Goal: Task Accomplishment & Management: Manage account settings

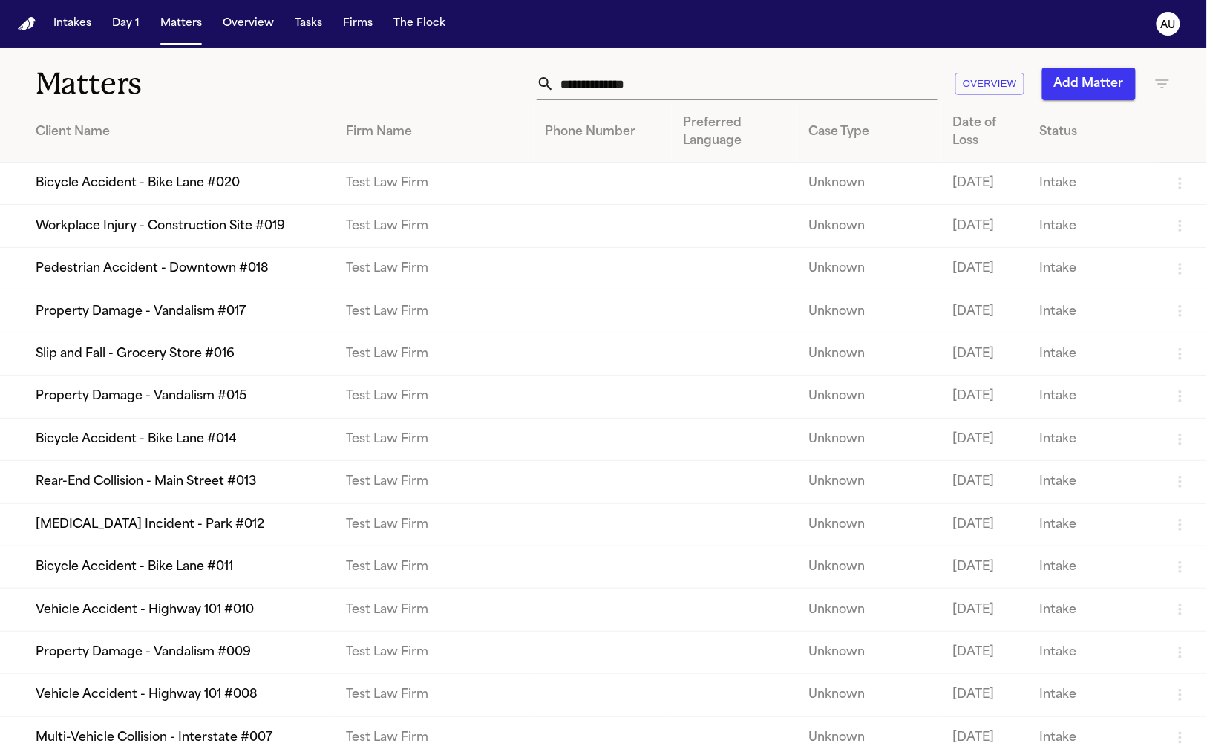
click at [176, 205] on td "Bicycle Accident - Bike Lane #020" at bounding box center [167, 184] width 334 height 42
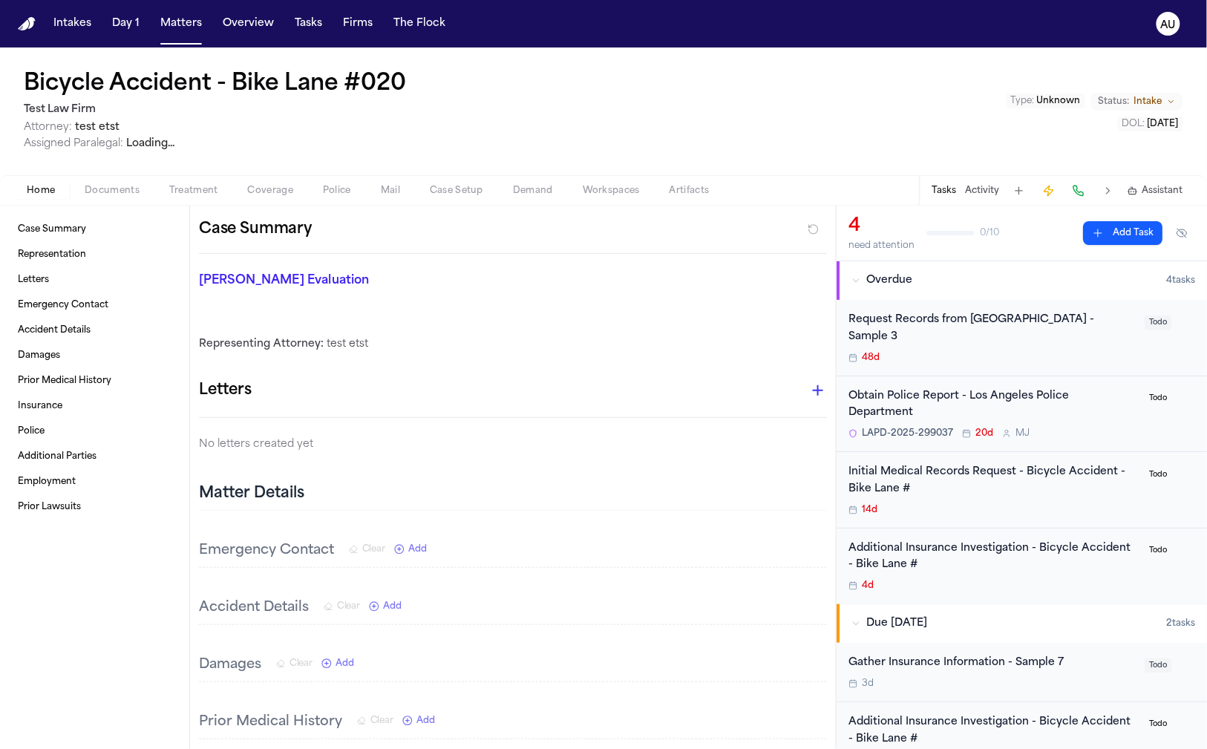
click at [160, 93] on h1 "Bicycle Accident - Bike Lane #020" at bounding box center [215, 84] width 382 height 27
select select
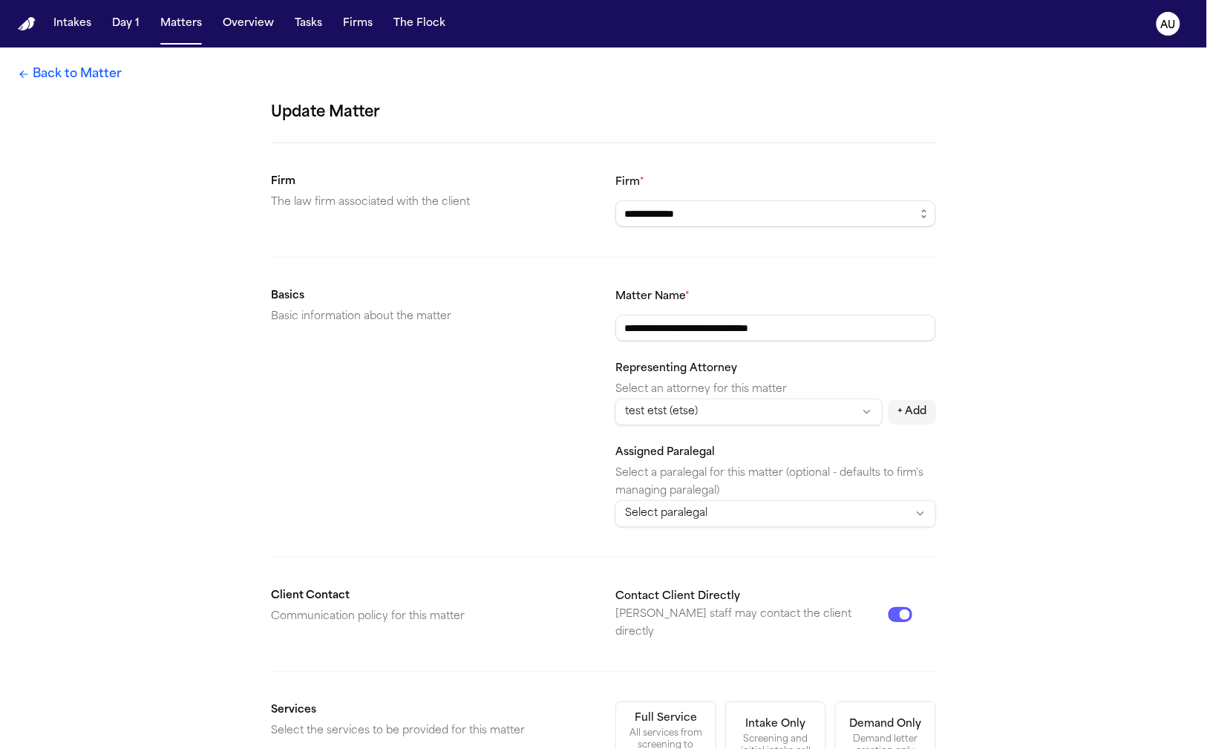
click at [699, 525] on form "**********" at bounding box center [603, 601] width 665 height 1000
click at [700, 521] on html "**********" at bounding box center [603, 374] width 1207 height 749
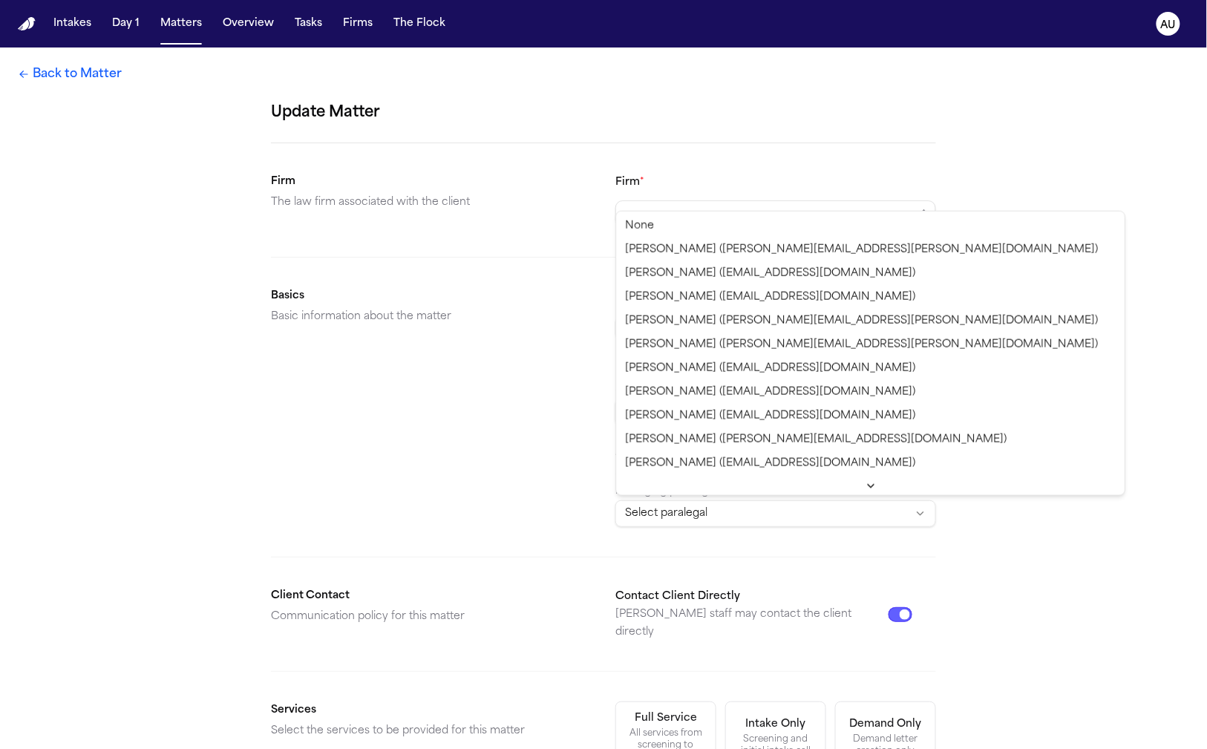
select select "**********"
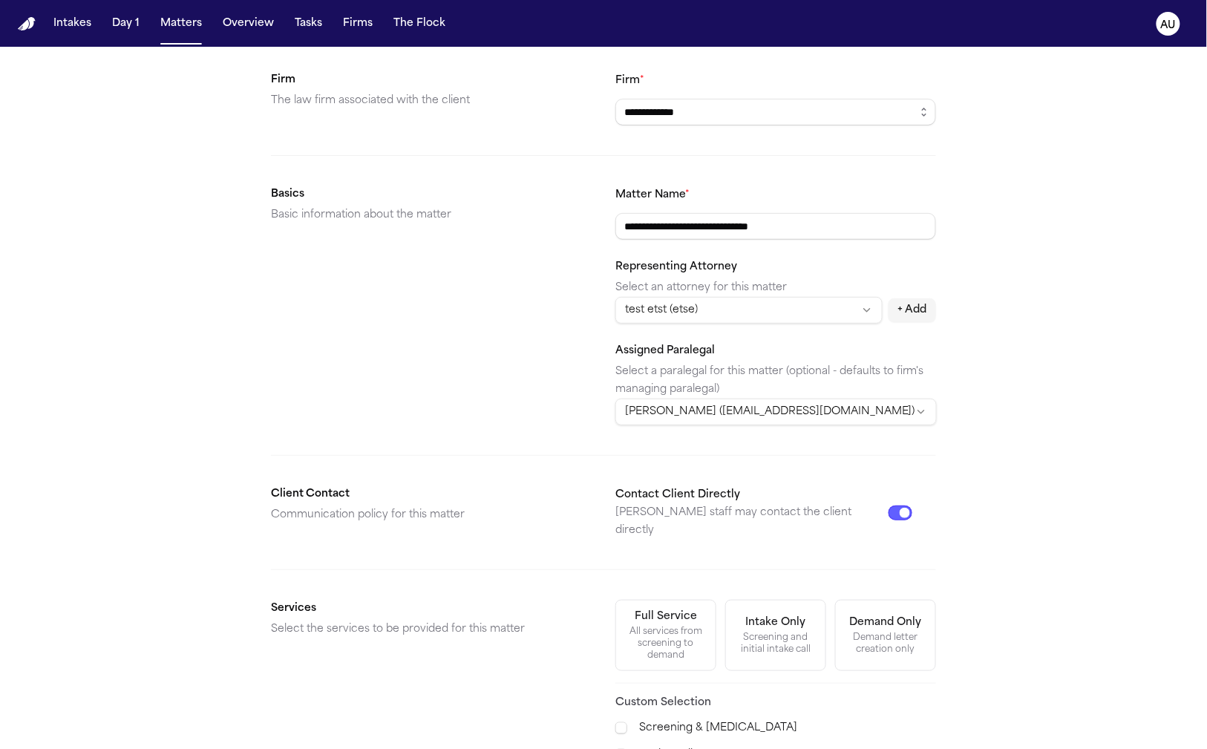
scroll to position [350, 0]
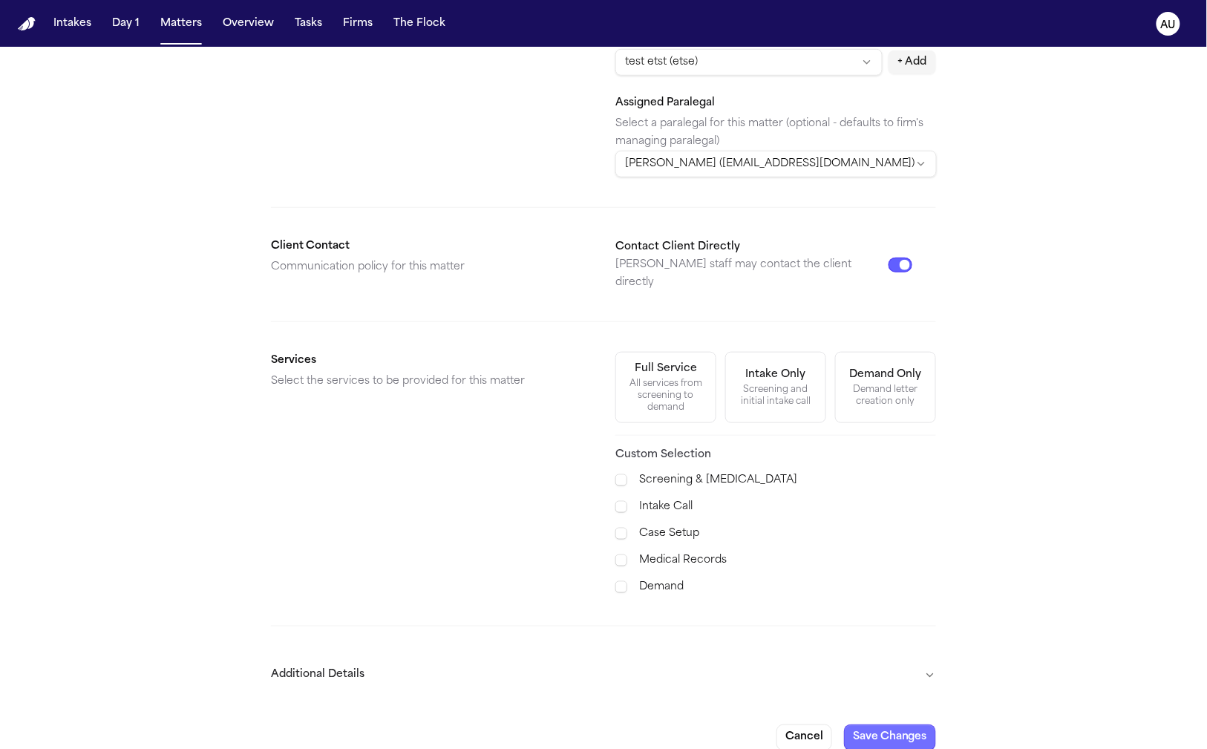
click at [873, 724] on button "Save Changes" at bounding box center [890, 737] width 92 height 27
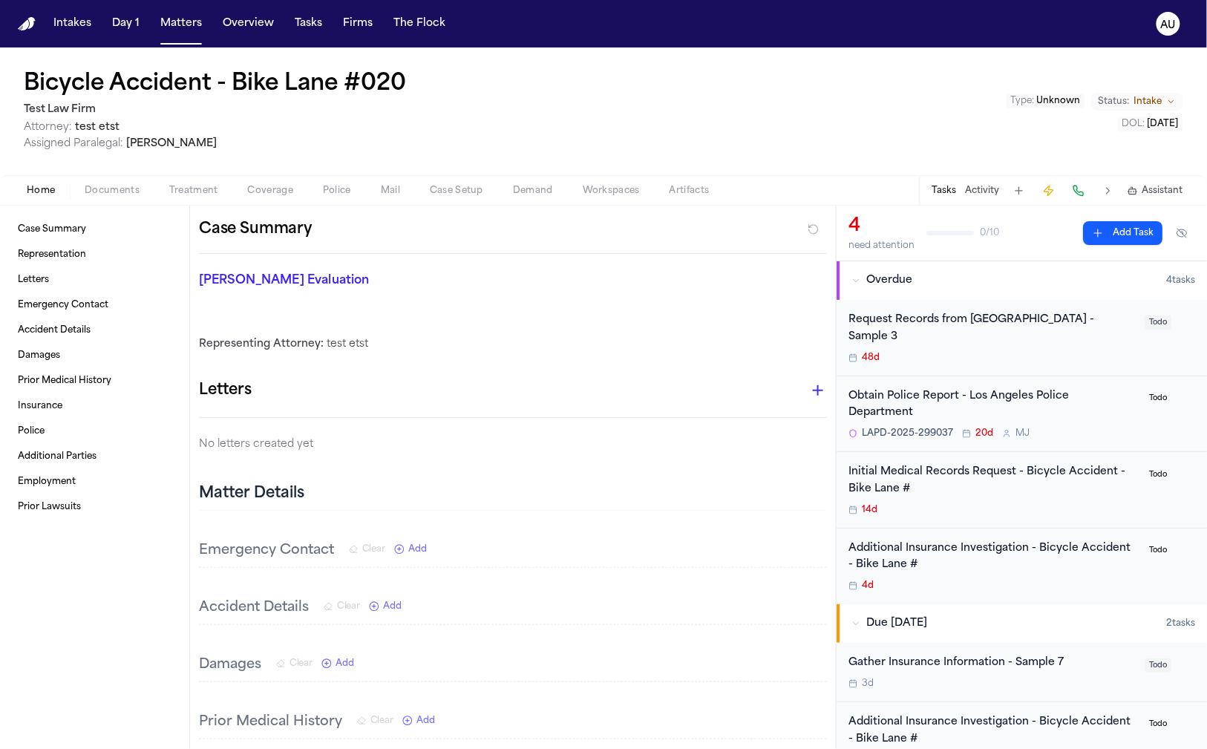
click at [134, 198] on span "button" at bounding box center [112, 198] width 73 height 1
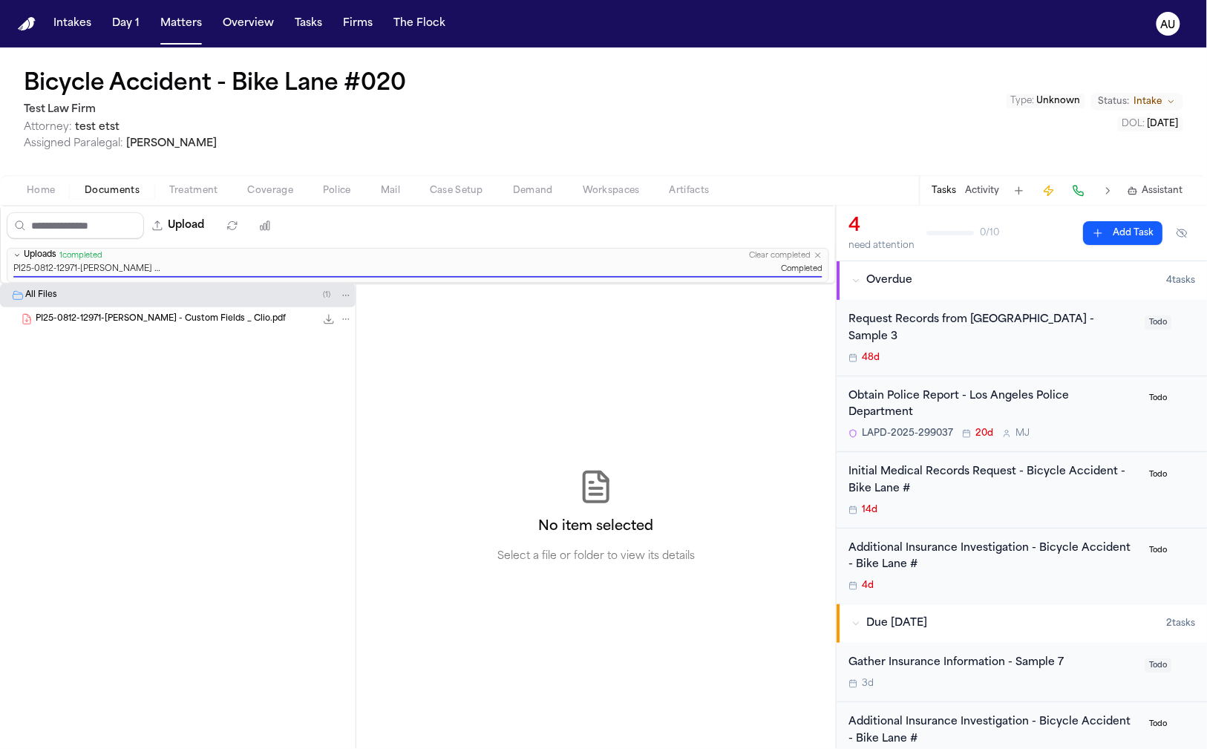
click at [278, 191] on span "Coverage" at bounding box center [270, 191] width 45 height 12
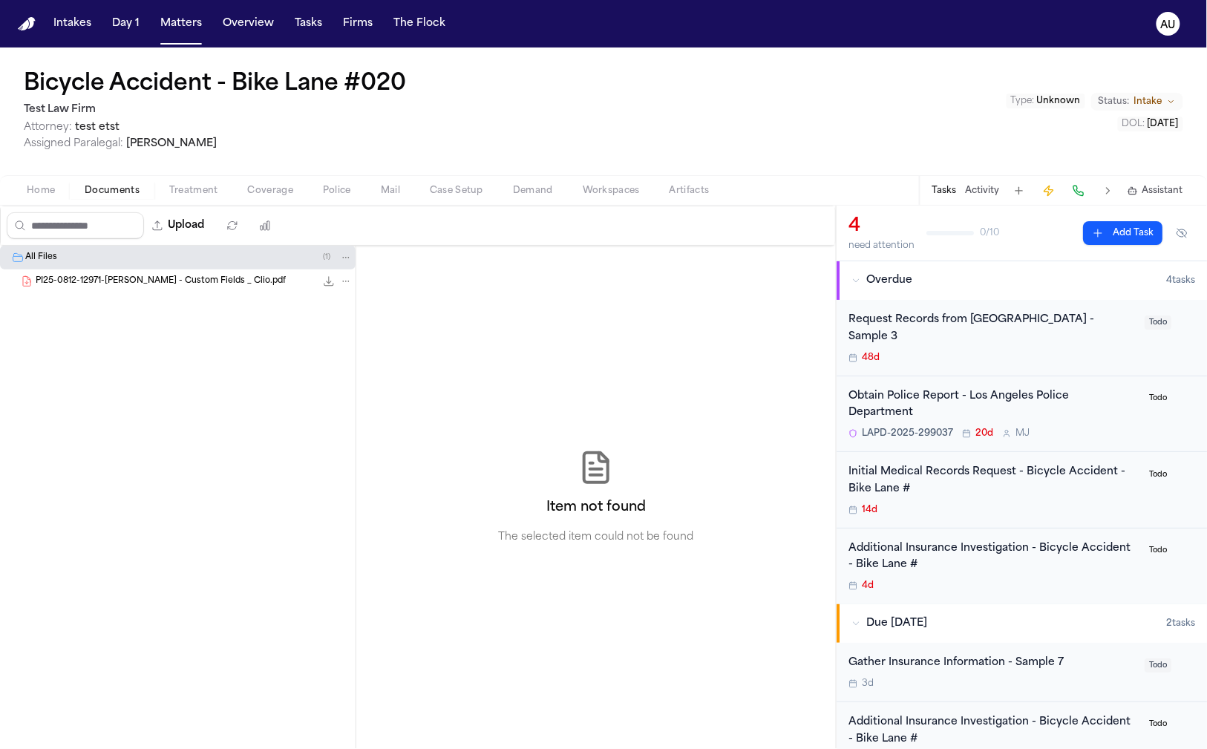
click at [113, 192] on span "Documents" at bounding box center [112, 191] width 55 height 12
click at [244, 277] on span "PI25-0812-12971-Jerry Pierre - Custom Fields _ Clio.pdf" at bounding box center [161, 281] width 250 height 13
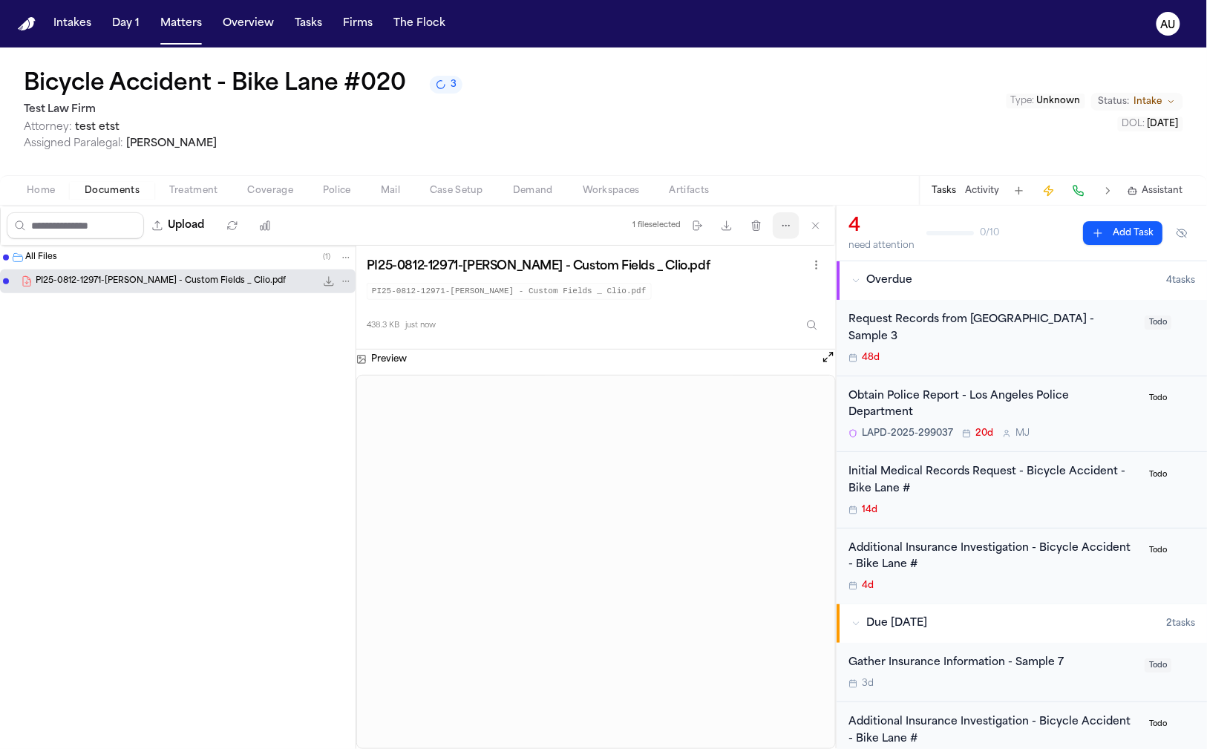
click at [782, 227] on icon "button" at bounding box center [786, 226] width 12 height 12
click at [779, 279] on button "Extract Coverage" at bounding box center [789, 287] width 160 height 27
click at [444, 85] on icon "3 active tasks" at bounding box center [441, 85] width 13 height 13
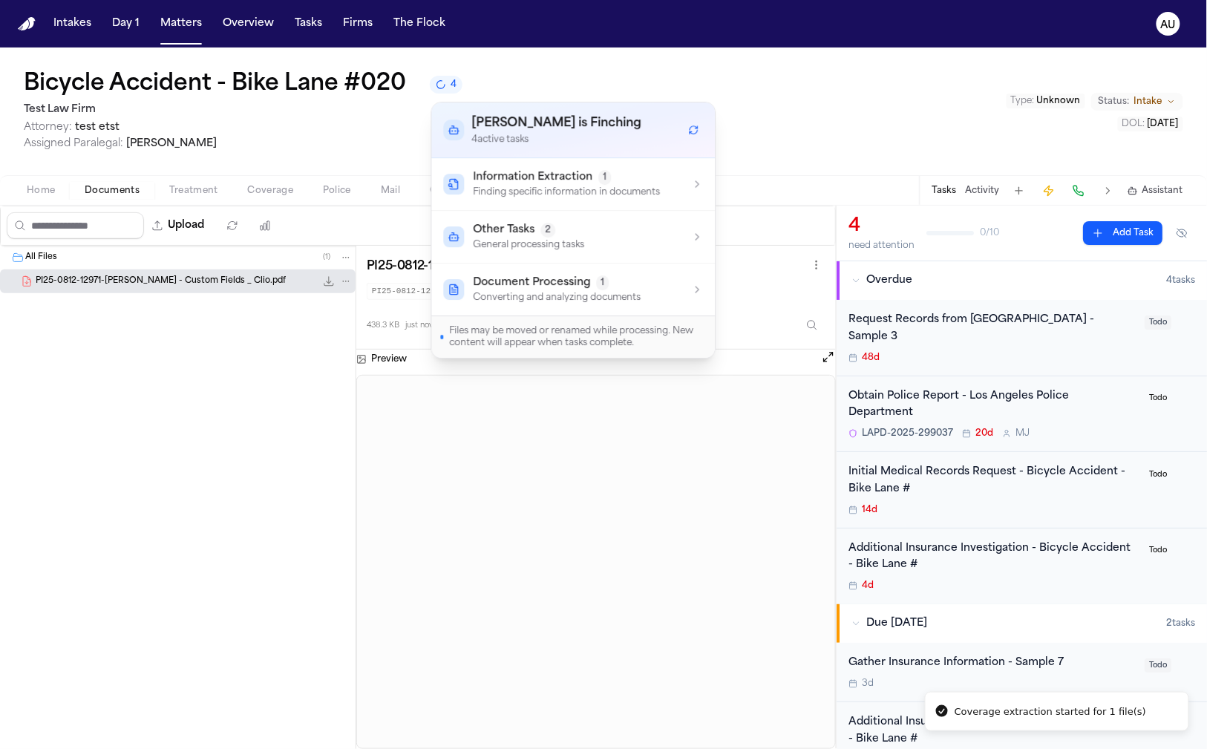
click at [387, 135] on span "Attorney: test etst" at bounding box center [243, 127] width 439 height 15
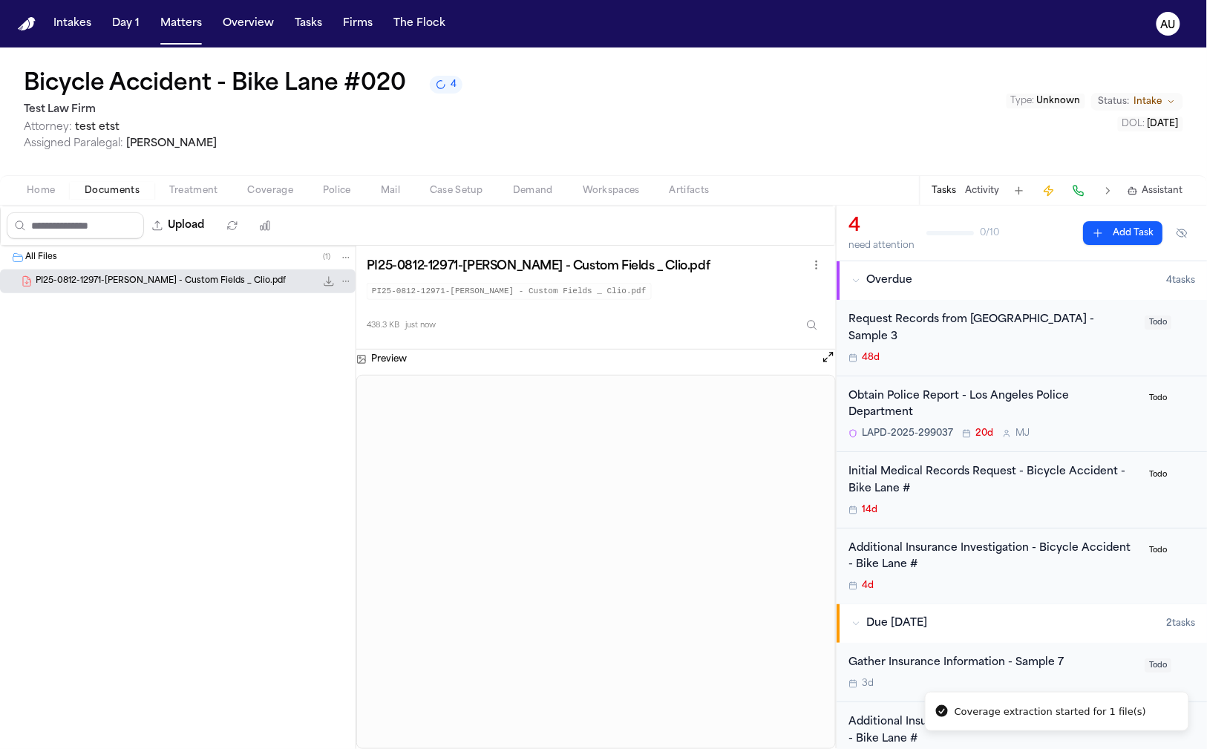
click at [277, 192] on span "Coverage" at bounding box center [270, 191] width 45 height 12
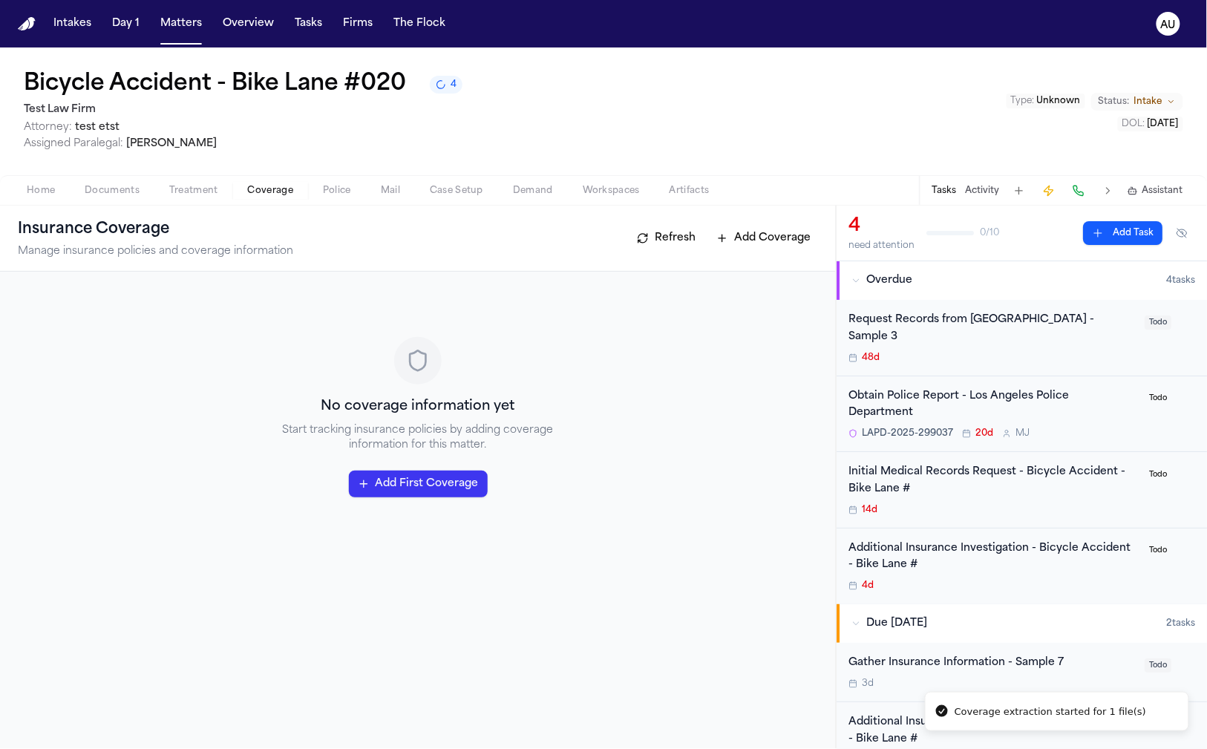
click at [93, 200] on div "Home Documents Treatment Coverage Police Mail Case Setup Demand Workspaces Arti…" at bounding box center [603, 190] width 1207 height 30
click at [96, 194] on span "Documents" at bounding box center [112, 191] width 55 height 12
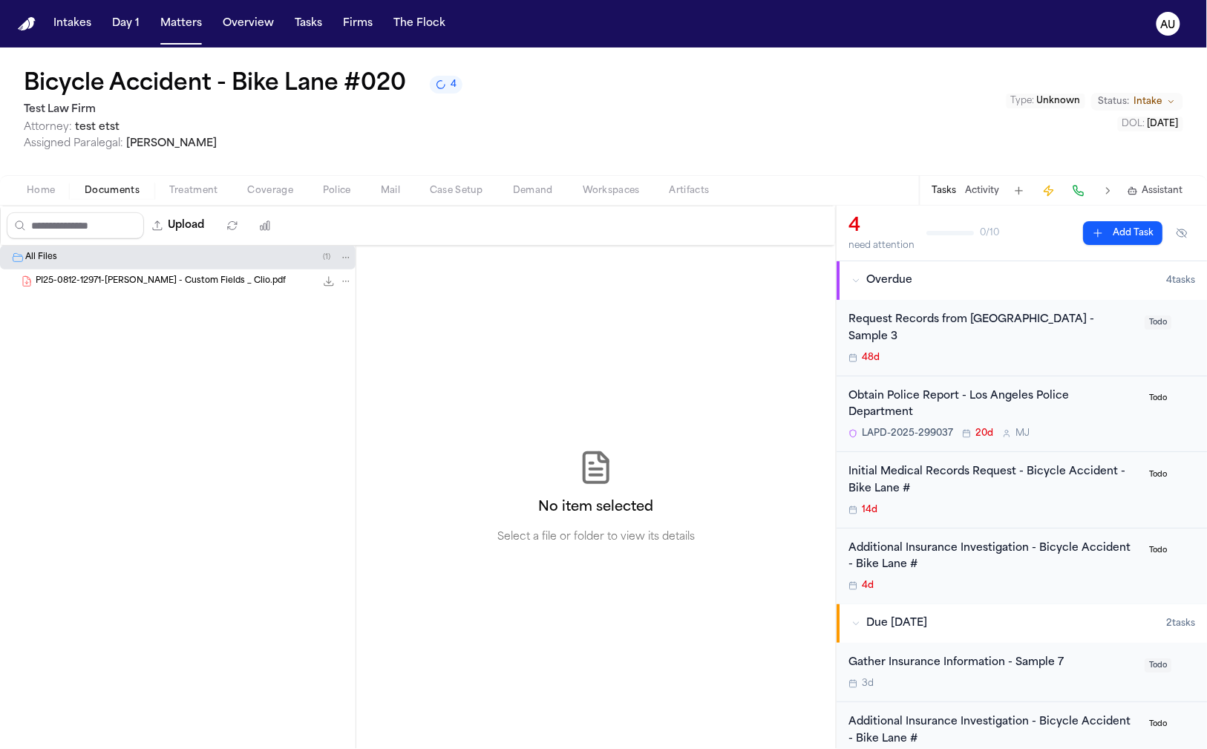
click at [50, 193] on span "Home" at bounding box center [41, 191] width 28 height 12
click at [122, 190] on span "Documents" at bounding box center [112, 191] width 55 height 12
click at [180, 275] on span "PI25-0812-12971-Jerry Pierre - Custom Fields _ Clio.pdf" at bounding box center [161, 281] width 250 height 13
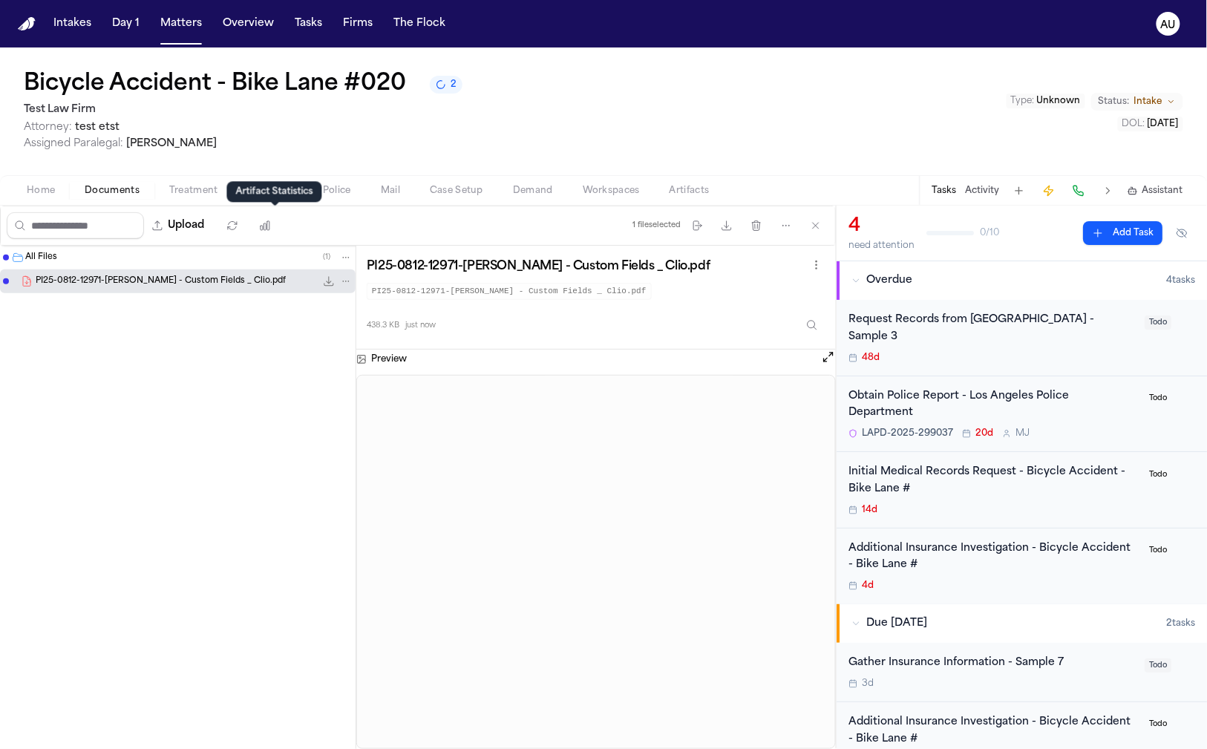
click at [277, 191] on div "Artifact Statistics Artifact Statistics" at bounding box center [274, 191] width 95 height 21
click at [277, 174] on div "Bicycle Accident - Bike Lane #020 2 Test Law Firm Attorney: test etst Assigned …" at bounding box center [603, 111] width 1207 height 128
click at [273, 194] on span "Coverage" at bounding box center [270, 191] width 45 height 12
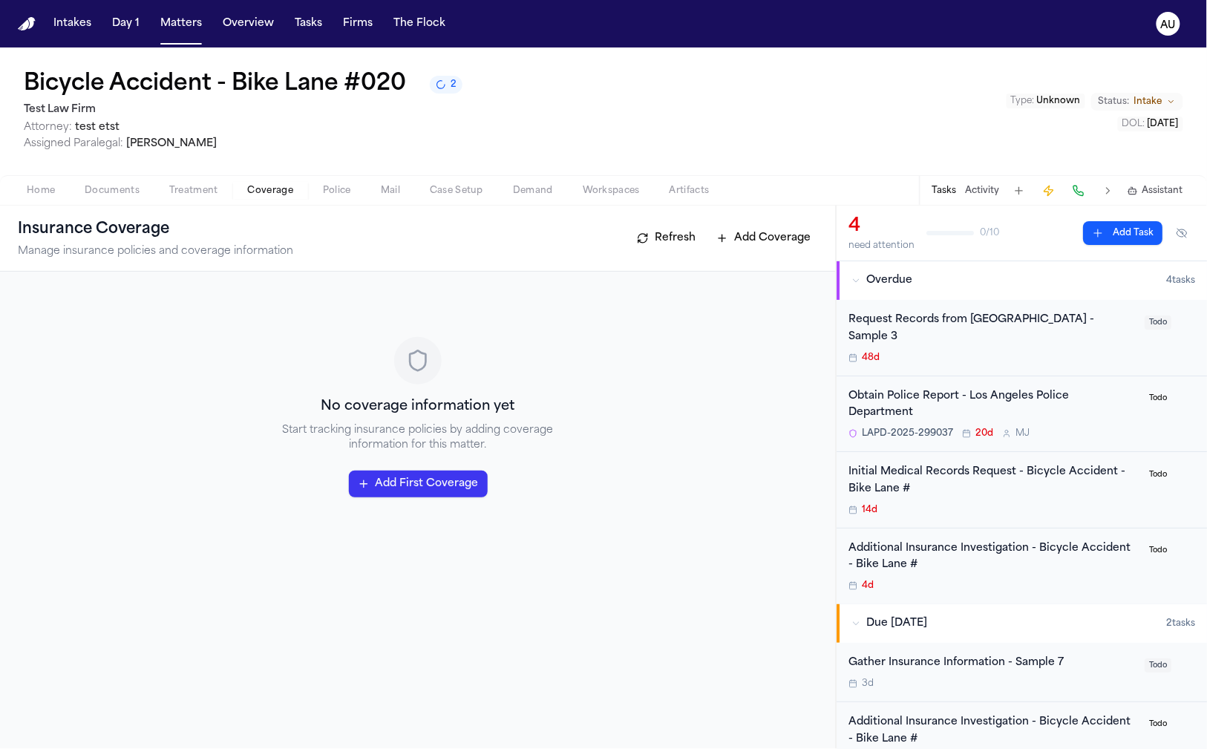
click at [684, 247] on button "Refresh" at bounding box center [665, 238] width 73 height 24
click at [665, 243] on button "Refresh" at bounding box center [665, 238] width 73 height 24
click at [646, 240] on button "Refresh" at bounding box center [665, 238] width 73 height 24
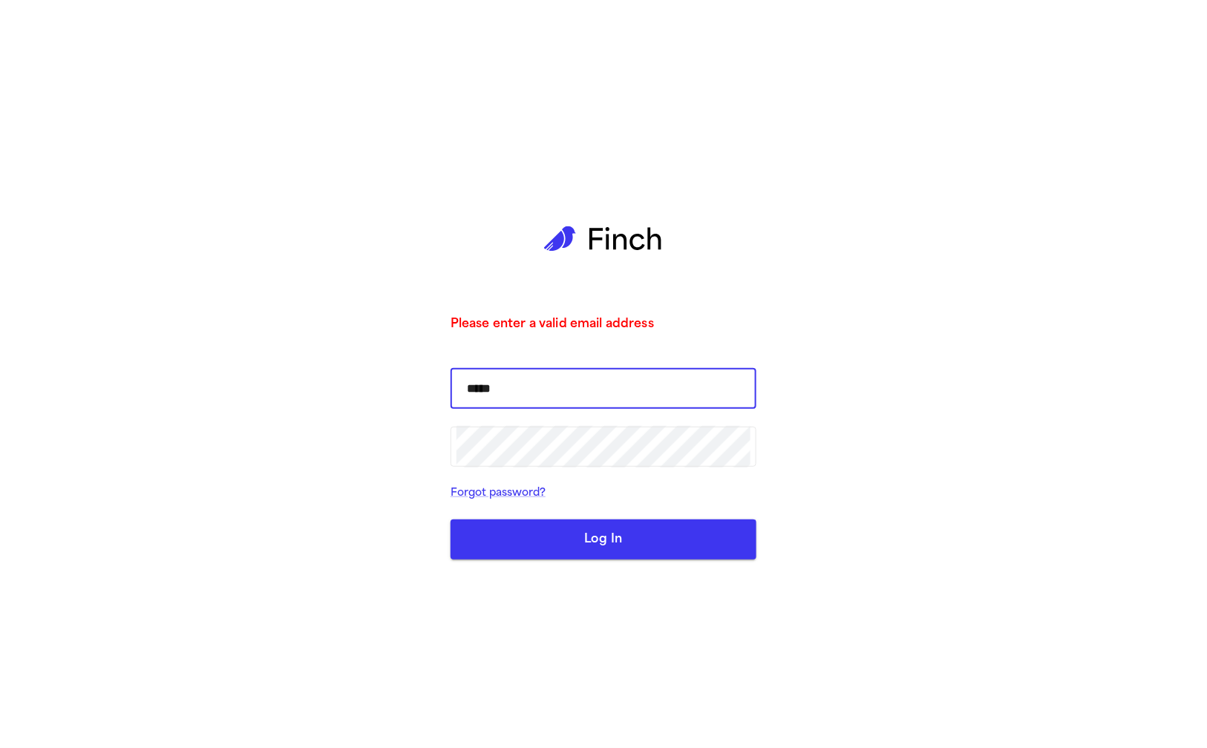
click at [583, 391] on input "*****" at bounding box center [603, 389] width 294 height 42
type input "**********"
click at [450, 519] on button "Log In" at bounding box center [603, 539] width 306 height 40
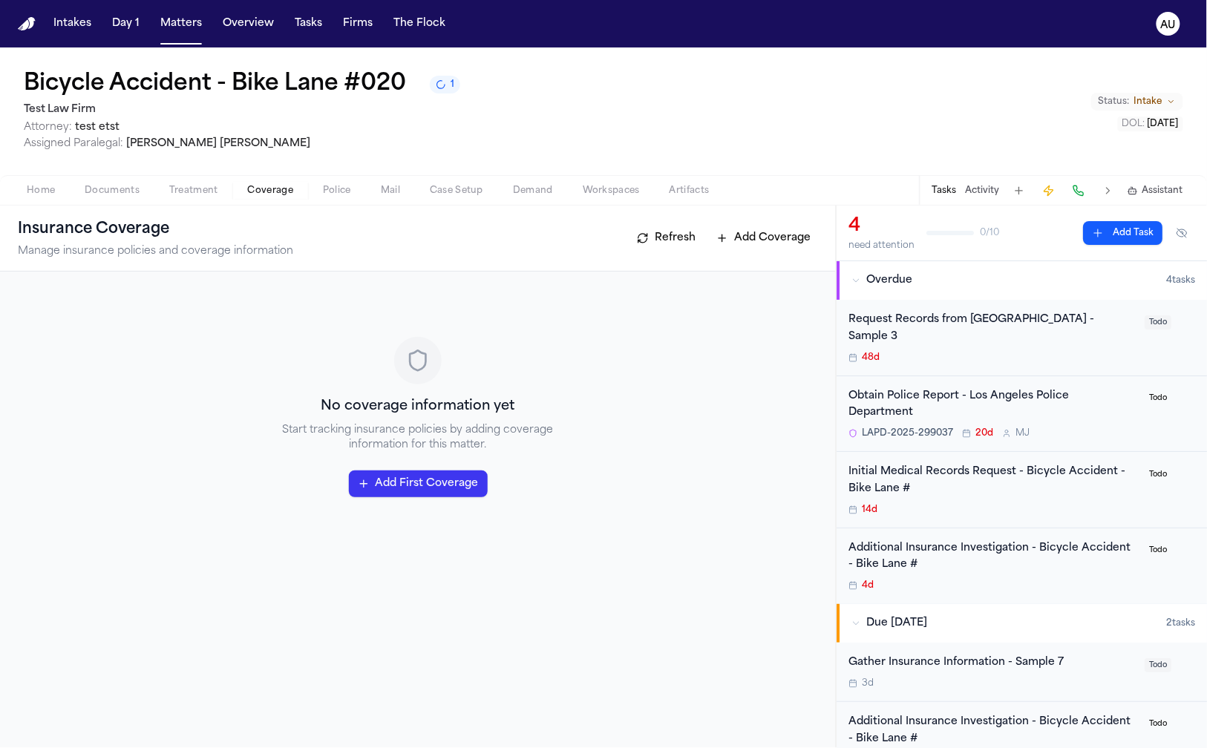
click at [45, 191] on span "Home" at bounding box center [41, 191] width 28 height 12
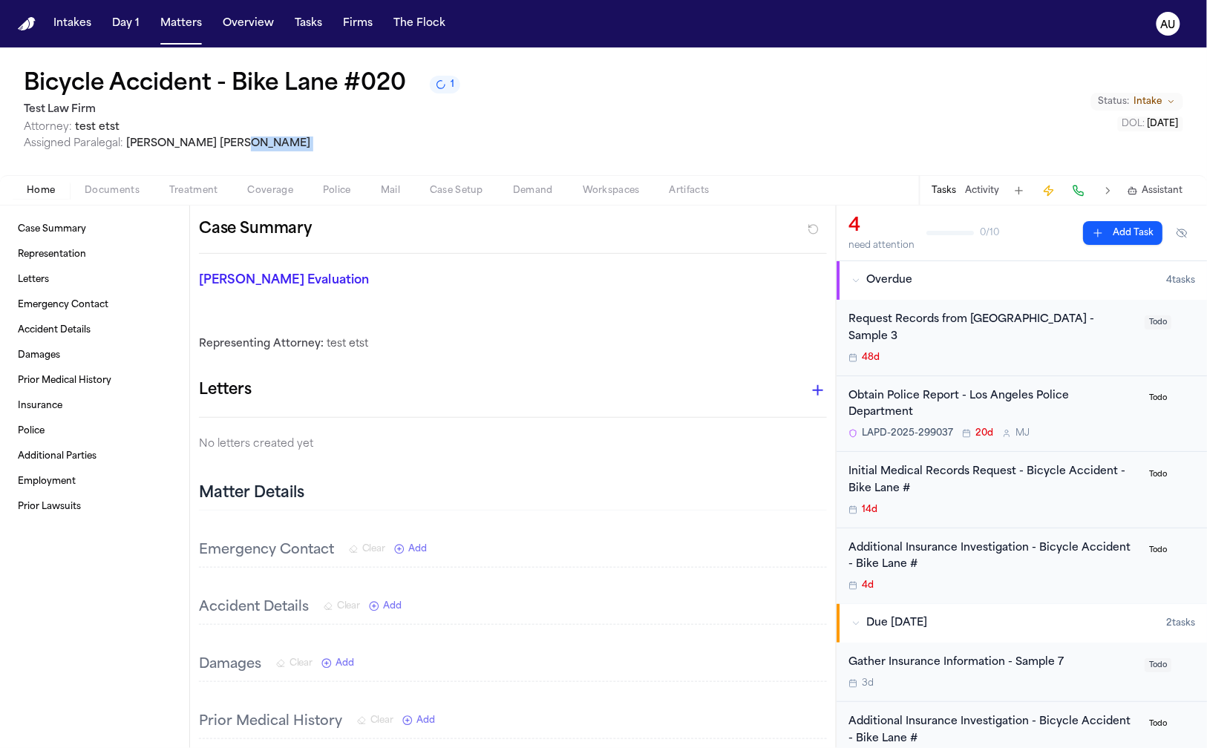
drag, startPoint x: 367, startPoint y: 157, endPoint x: 248, endPoint y: 72, distance: 146.2
click at [364, 153] on div "Bicycle Accident - Bike Lane #020 1 Test Law Firm Attorney: test etst Assigned …" at bounding box center [603, 111] width 1207 height 128
click at [188, 25] on button "Matters" at bounding box center [180, 23] width 53 height 27
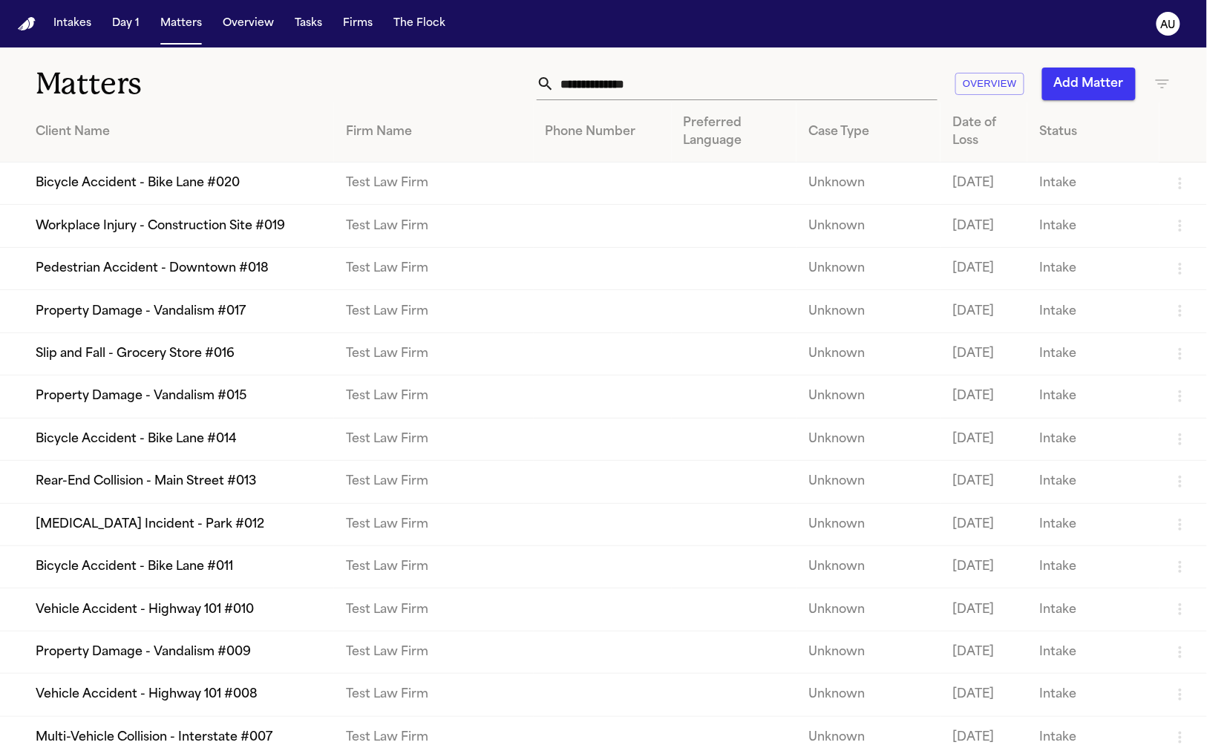
click at [220, 332] on td "Property Damage - Vandalism #017" at bounding box center [167, 311] width 334 height 42
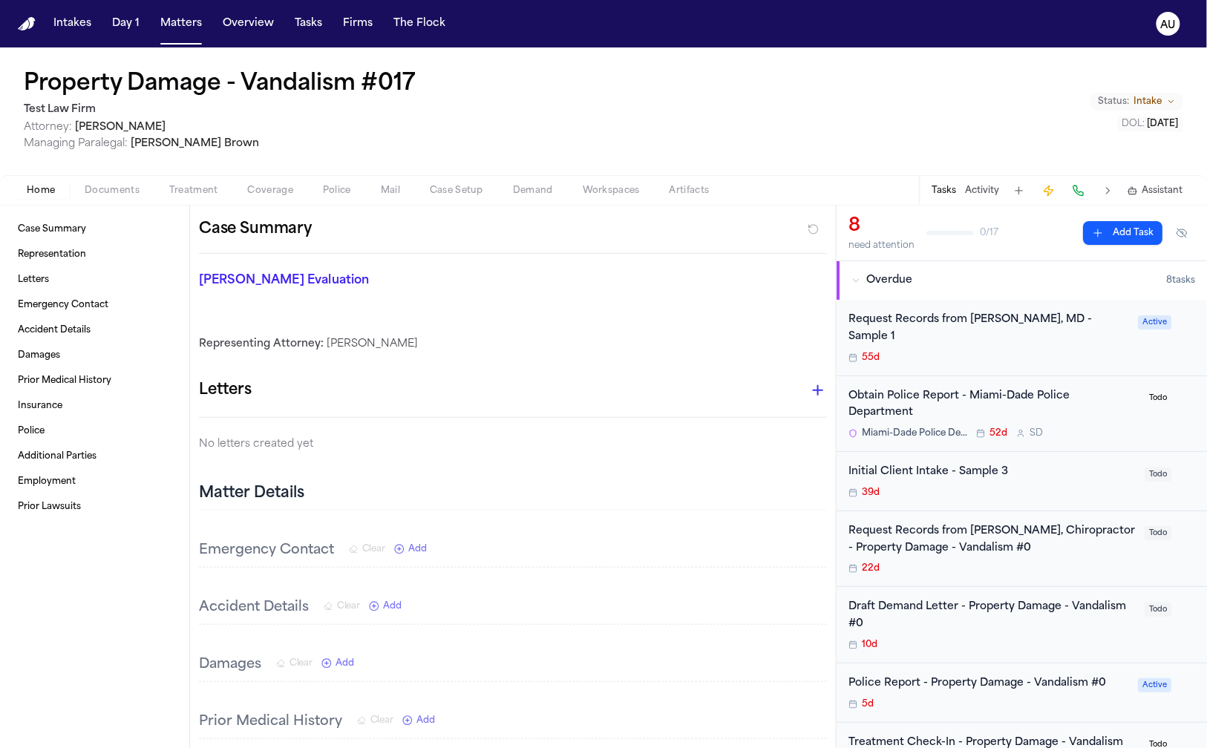
click at [142, 147] on span "Alex Brown" at bounding box center [195, 143] width 128 height 11
click at [128, 93] on h1 "Property Damage - Vandalism #017" at bounding box center [220, 84] width 392 height 27
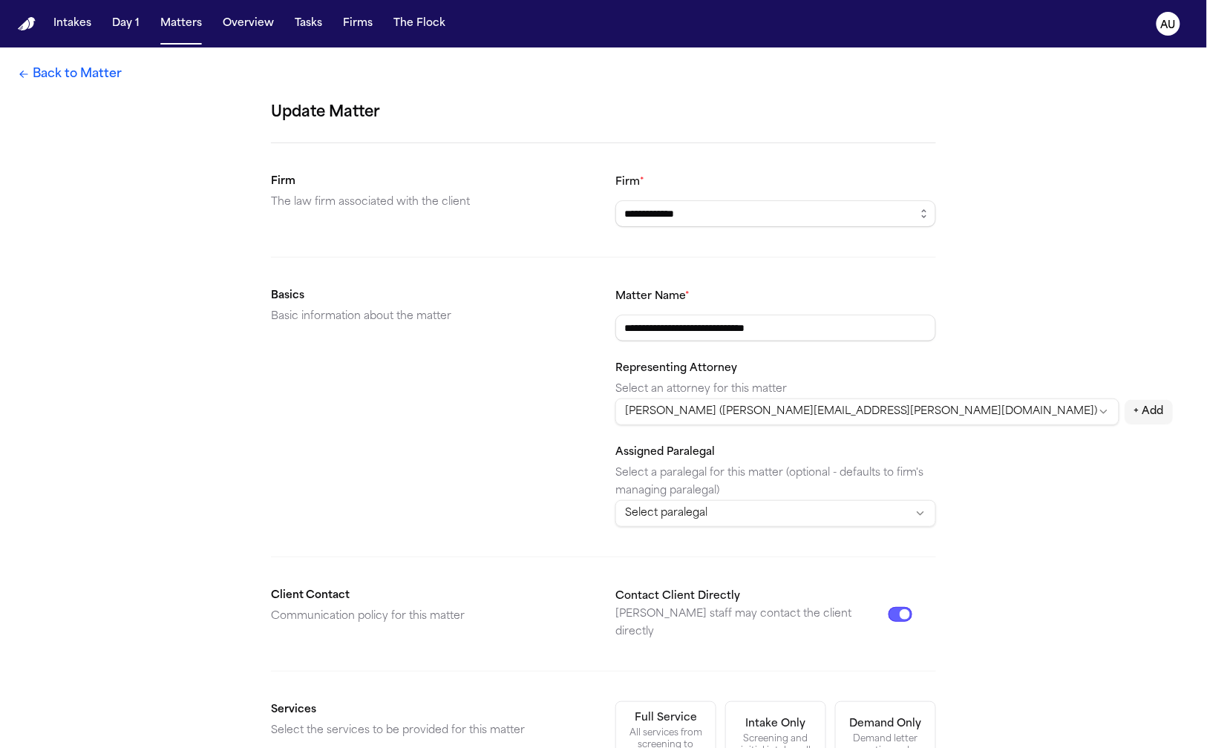
click at [715, 514] on html "**********" at bounding box center [603, 374] width 1207 height 748
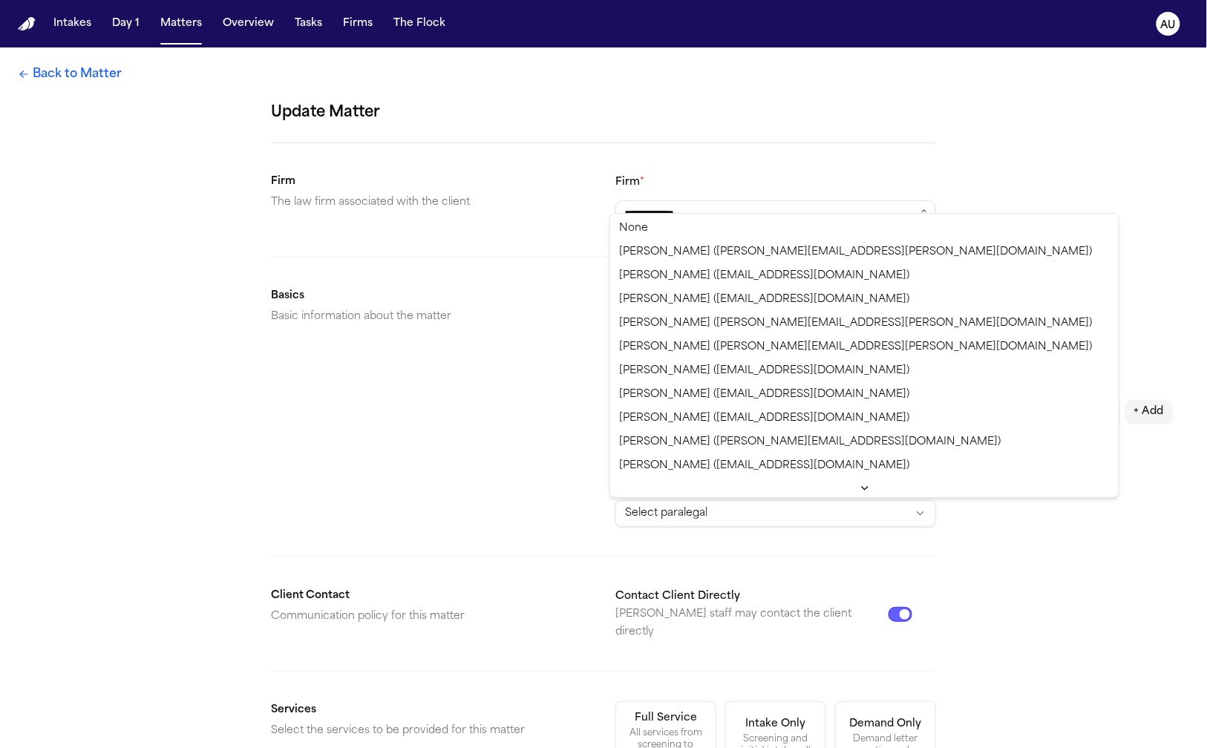
select select "**********"
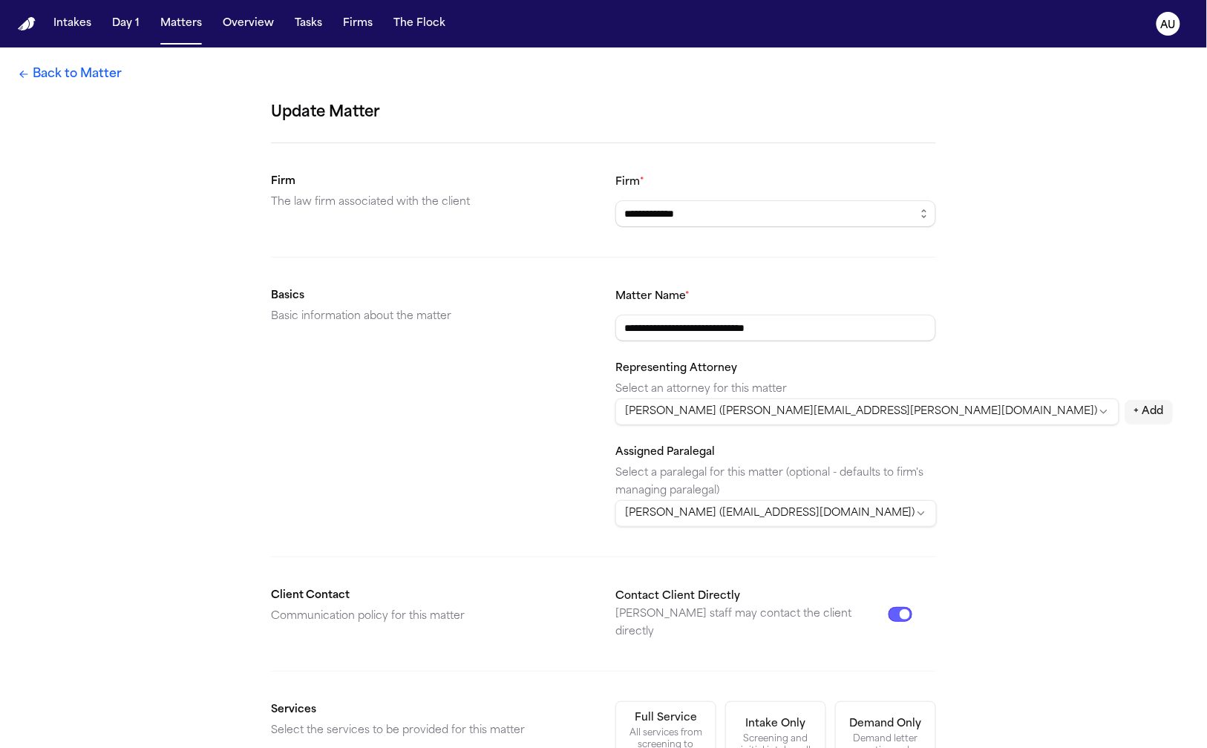
scroll to position [355, 0]
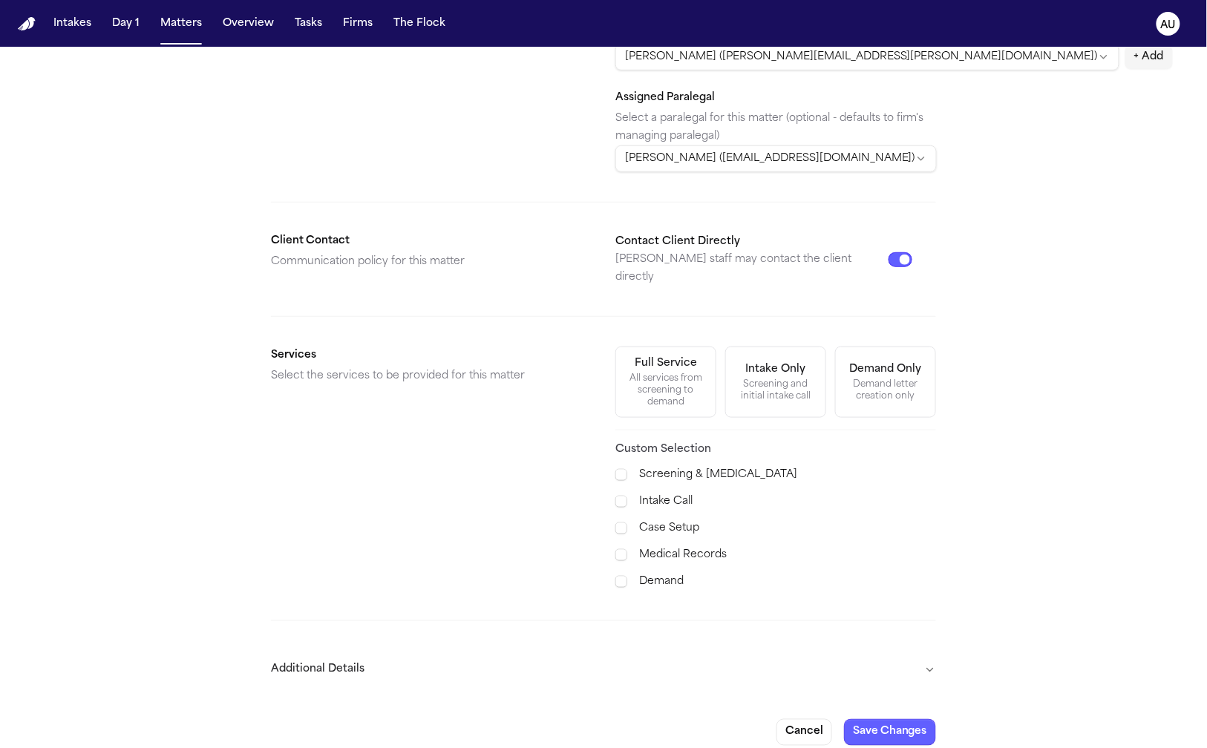
click at [877, 719] on button "Save Changes" at bounding box center [890, 732] width 92 height 27
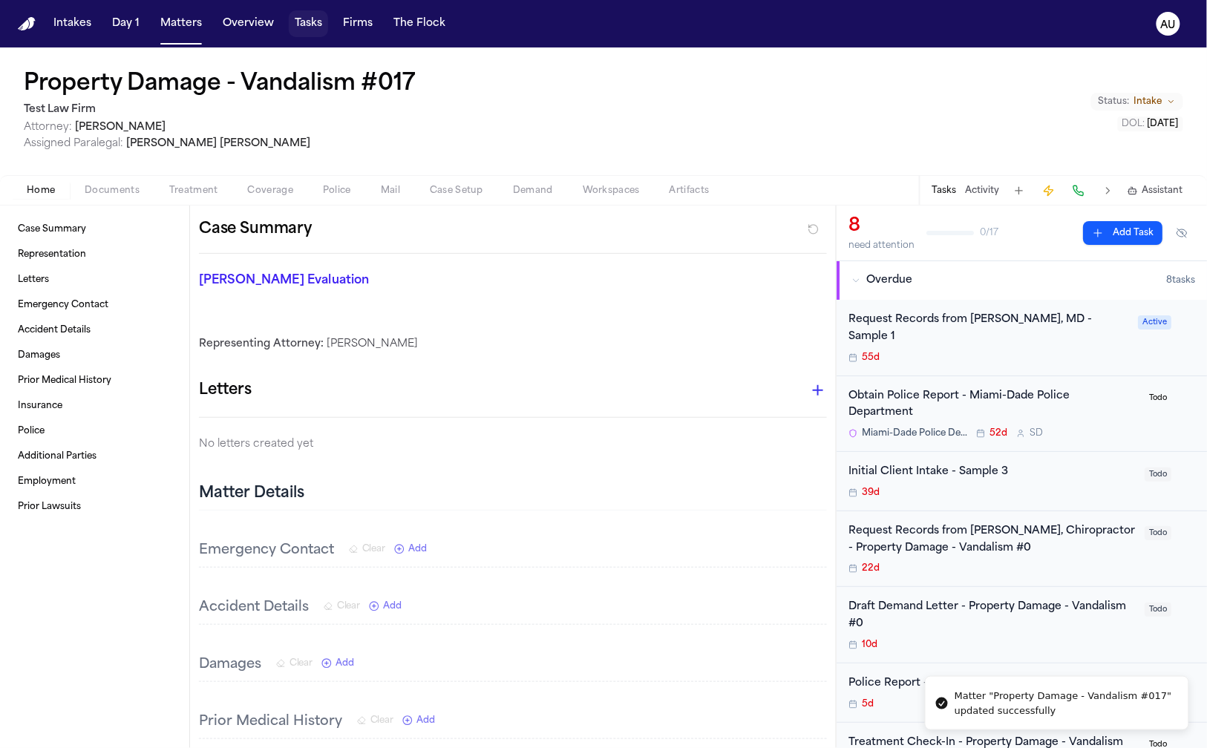
click at [312, 27] on button "Tasks" at bounding box center [308, 23] width 39 height 27
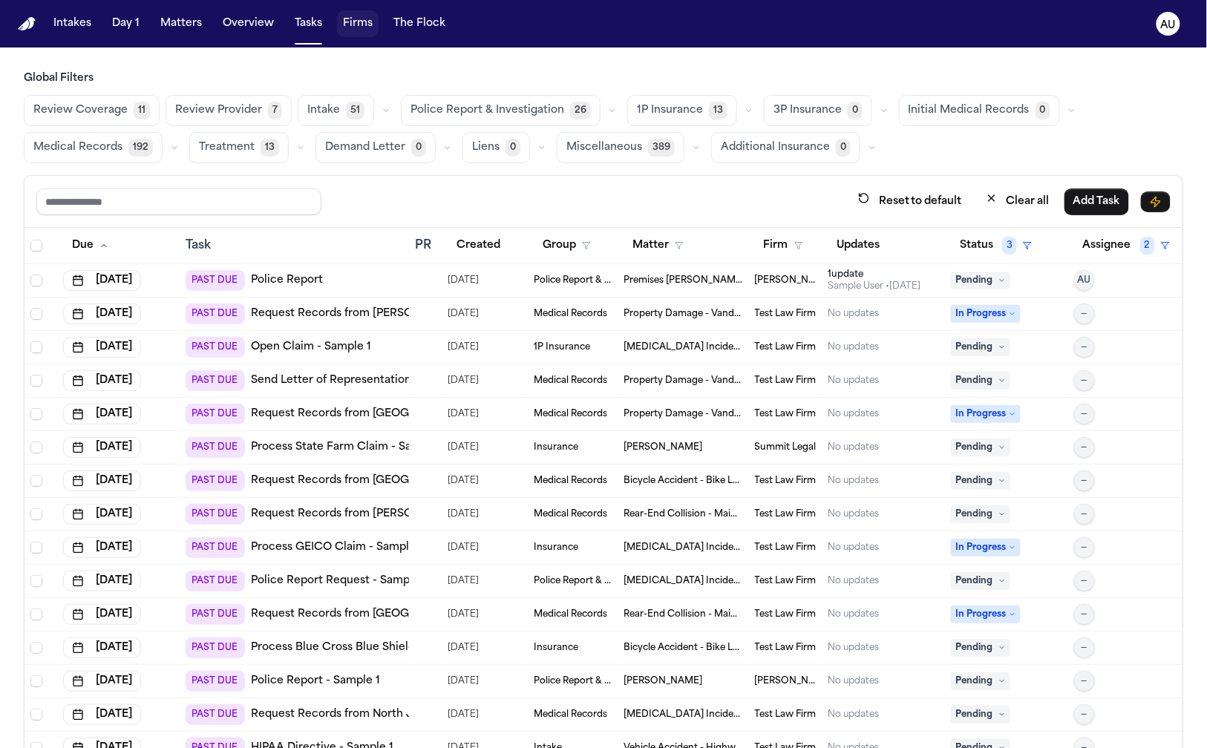
click at [364, 22] on button "Firms" at bounding box center [358, 23] width 42 height 27
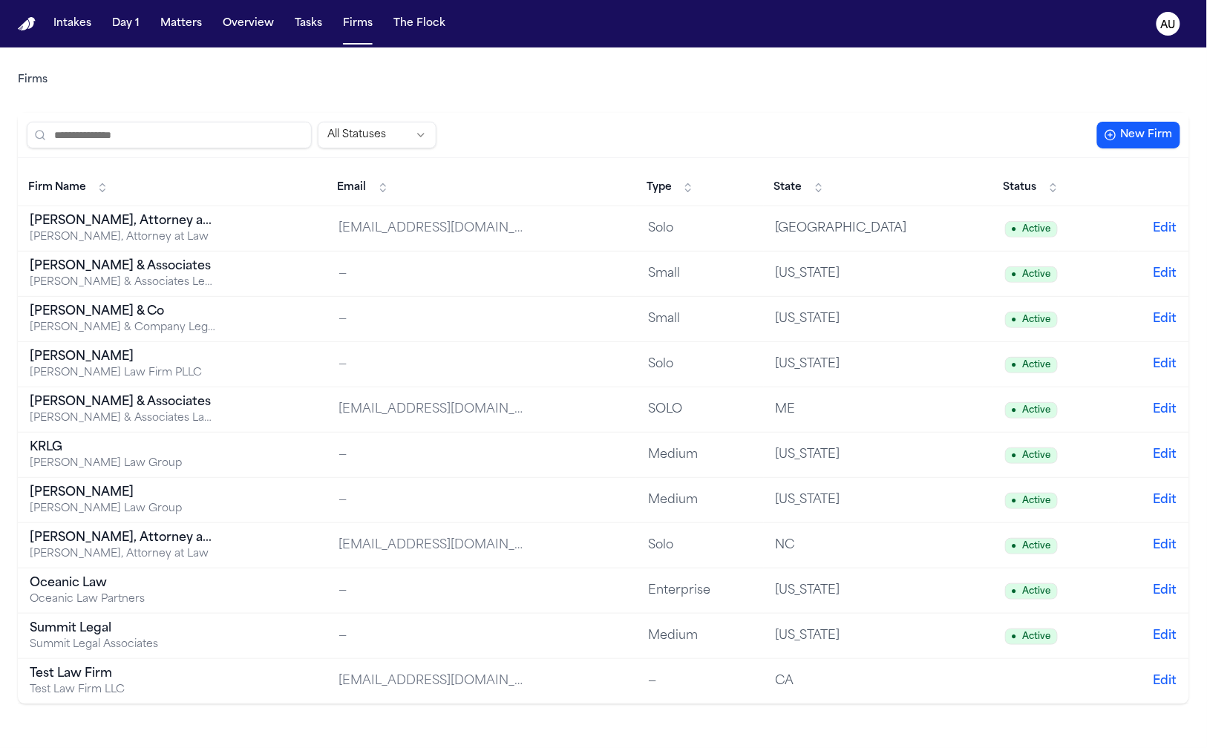
click at [295, 677] on td "Test Law Firm Test Law Firm LLC" at bounding box center [172, 681] width 309 height 45
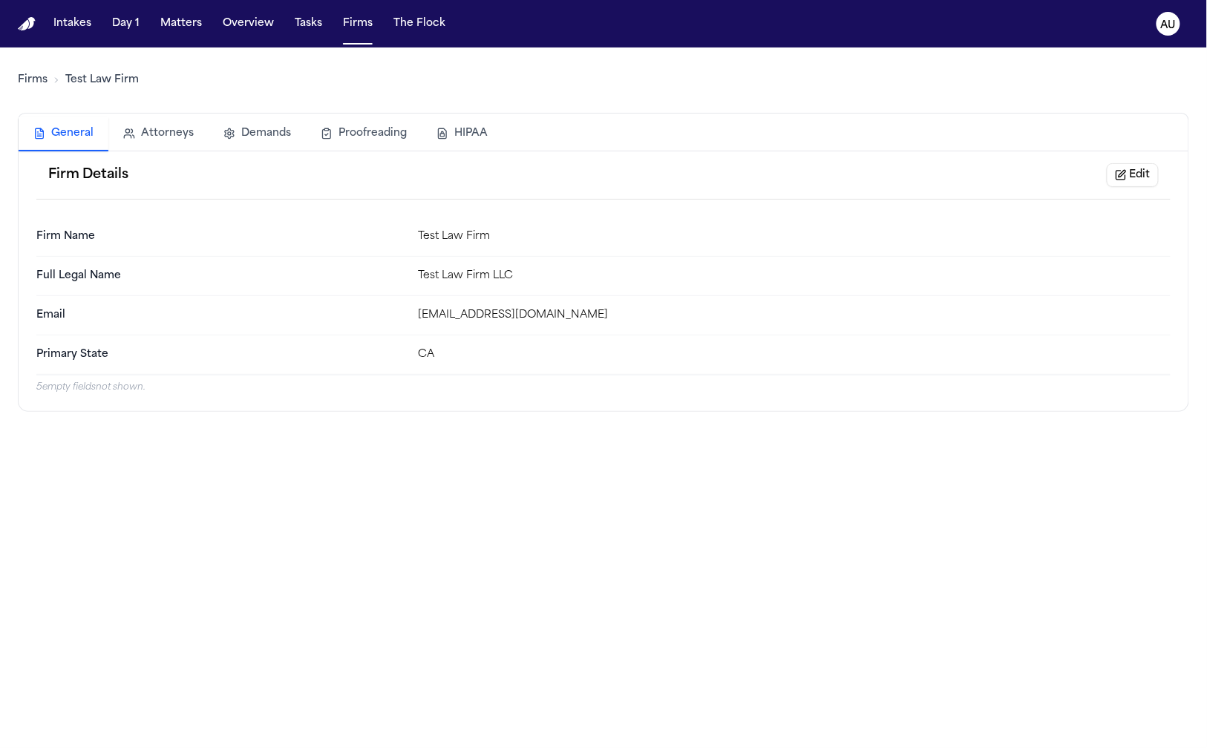
click at [1098, 178] on div "Firm Details Edit" at bounding box center [603, 175] width 1134 height 48
click at [1106, 174] on button "Edit" at bounding box center [1132, 175] width 52 height 24
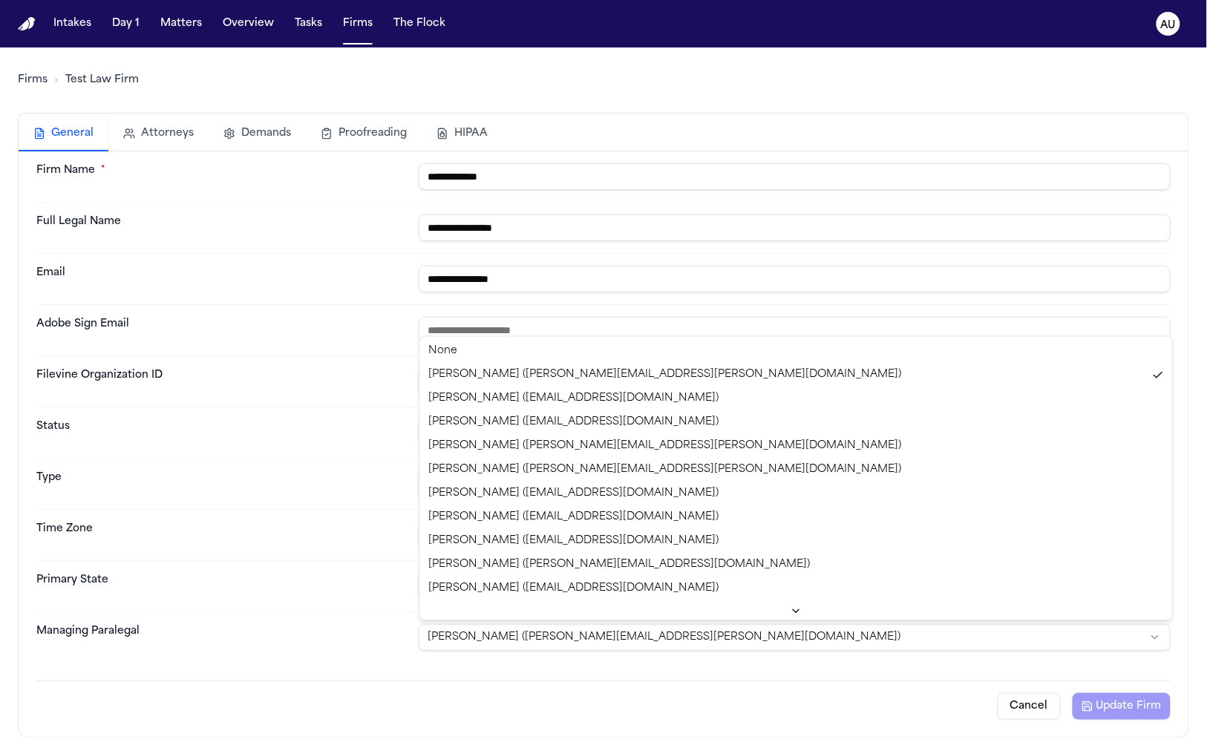
click at [531, 638] on html "**********" at bounding box center [603, 374] width 1207 height 748
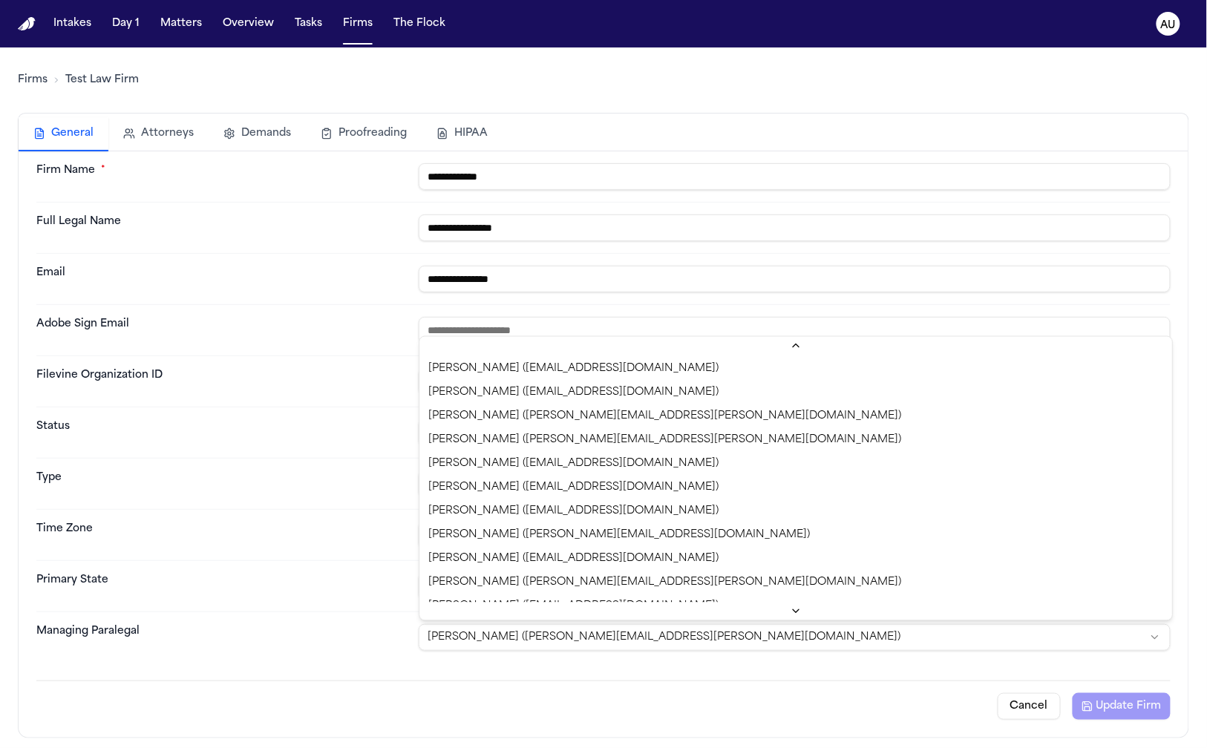
select select "**********"
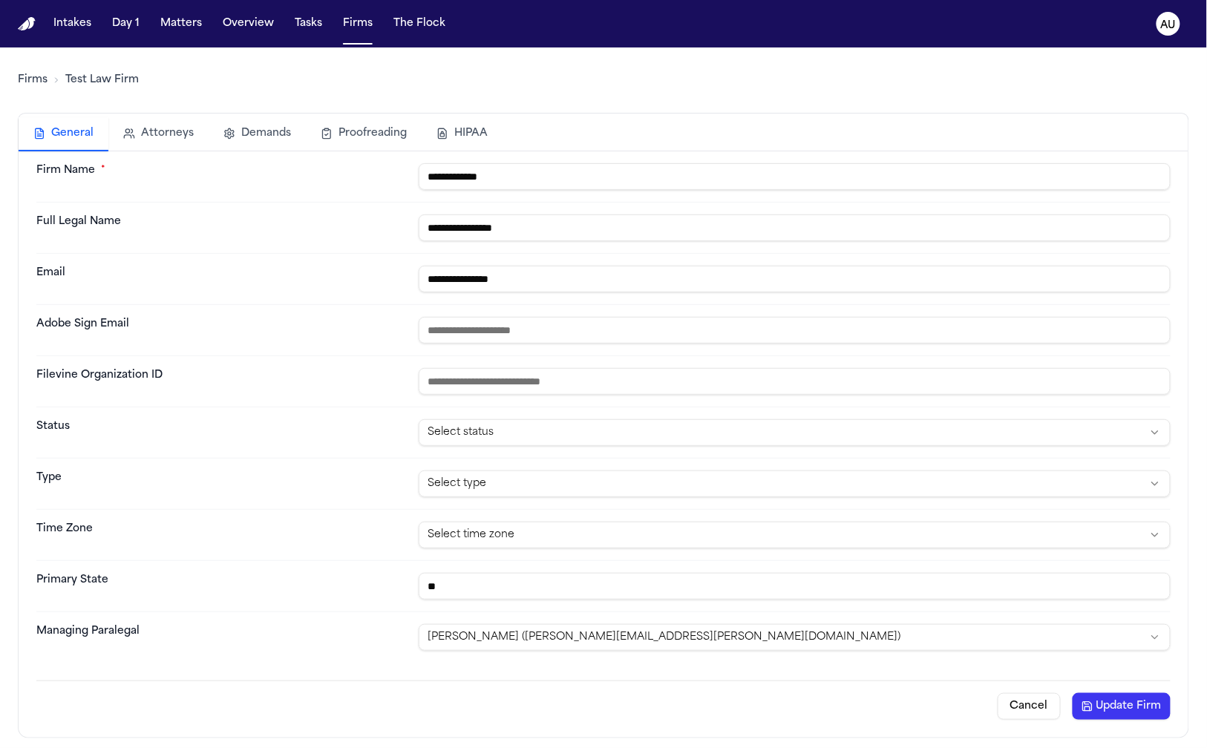
click at [1106, 707] on button "Update Firm" at bounding box center [1121, 706] width 98 height 27
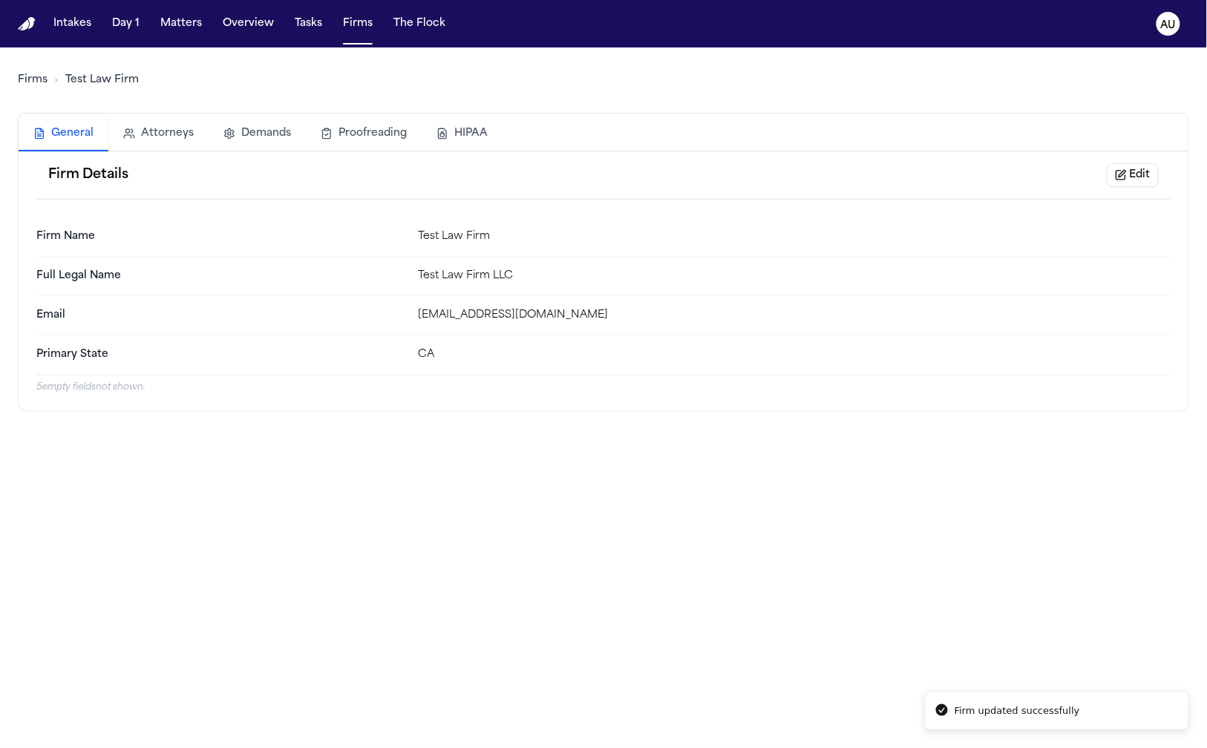
click at [1151, 182] on button "Edit" at bounding box center [1132, 175] width 52 height 24
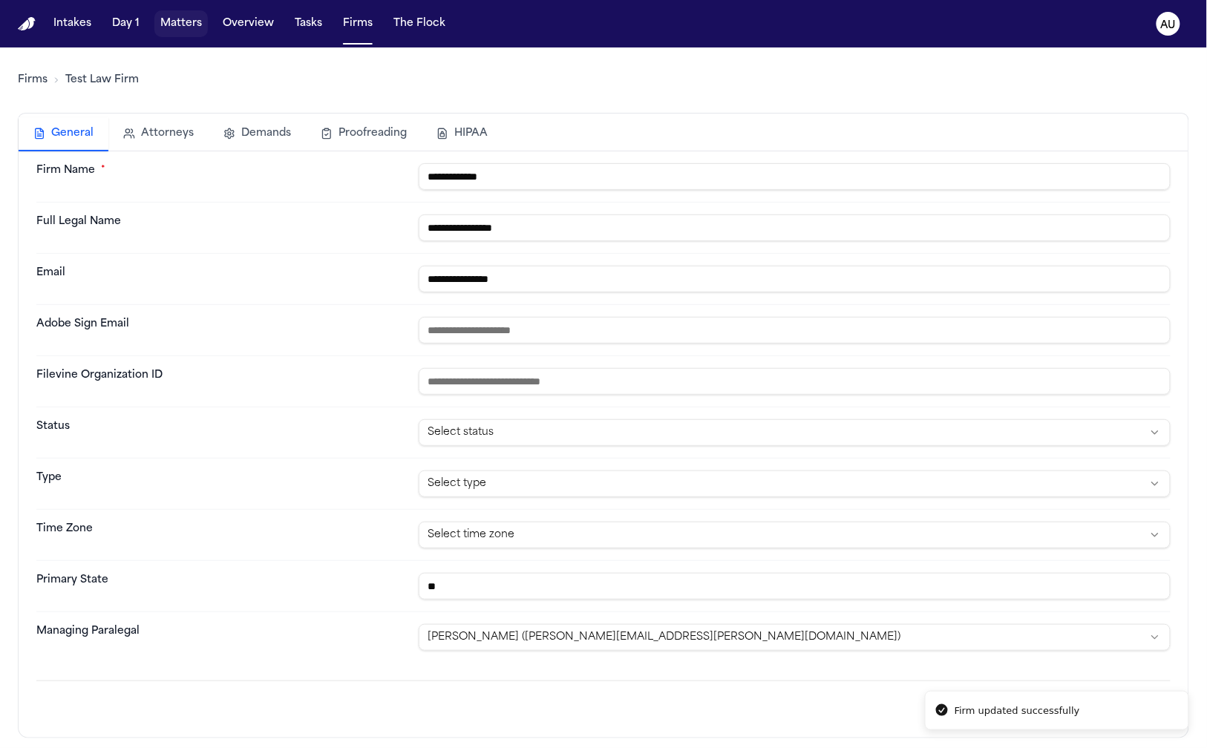
click at [181, 27] on button "Matters" at bounding box center [180, 23] width 53 height 27
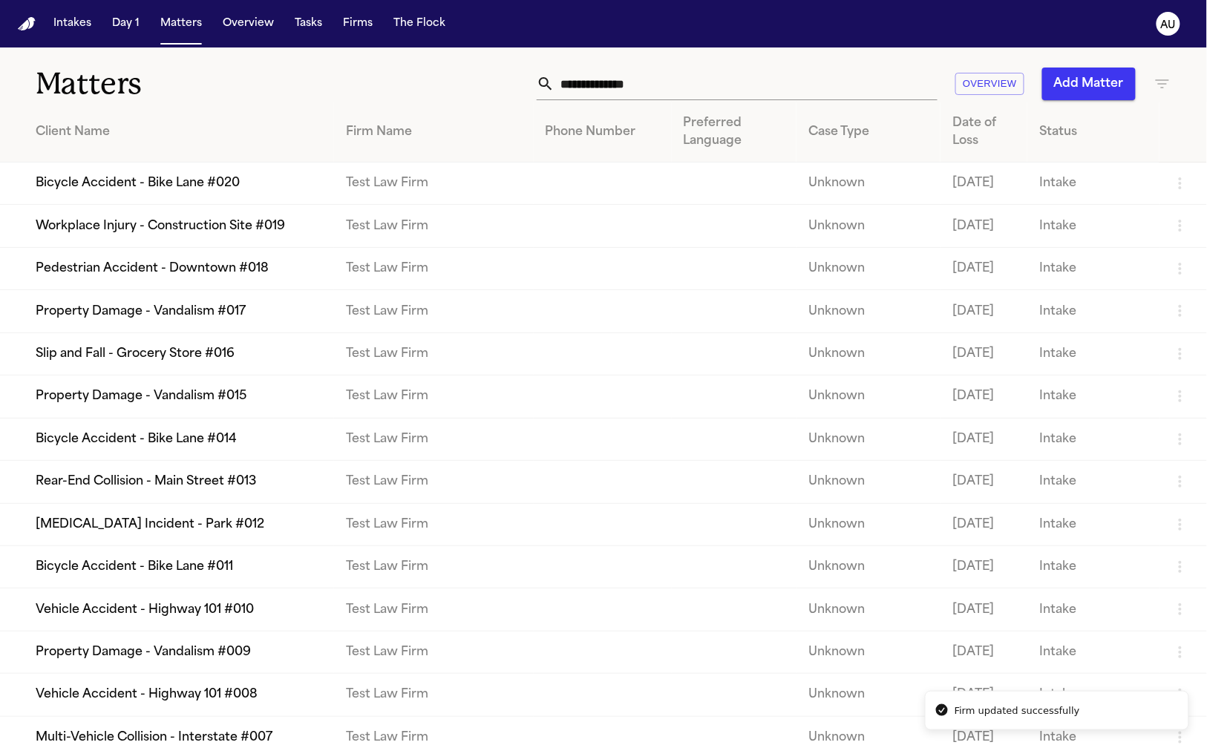
click at [341, 375] on td "Test Law Firm" at bounding box center [433, 353] width 199 height 42
click at [170, 375] on td "Slip and Fall - Grocery Store #016" at bounding box center [167, 353] width 334 height 42
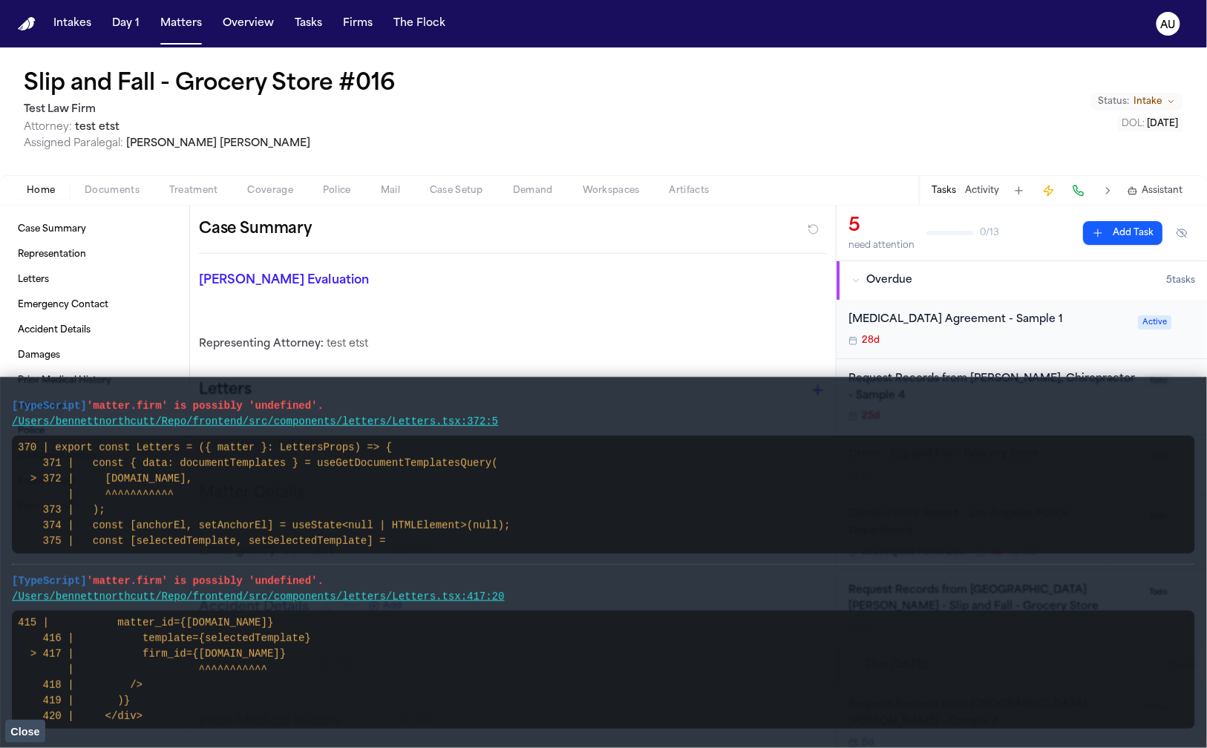
click at [225, 721] on main "[TypeScript] 'matter.firm' is possibly 'undefined'. /Users/bennettnorthcutt/Rep…" at bounding box center [603, 562] width 1207 height 371
click at [96, 526] on code "370 | export const Letters = ({ matter }: LettersProps) => { 371 | const { data…" at bounding box center [264, 494] width 493 height 105
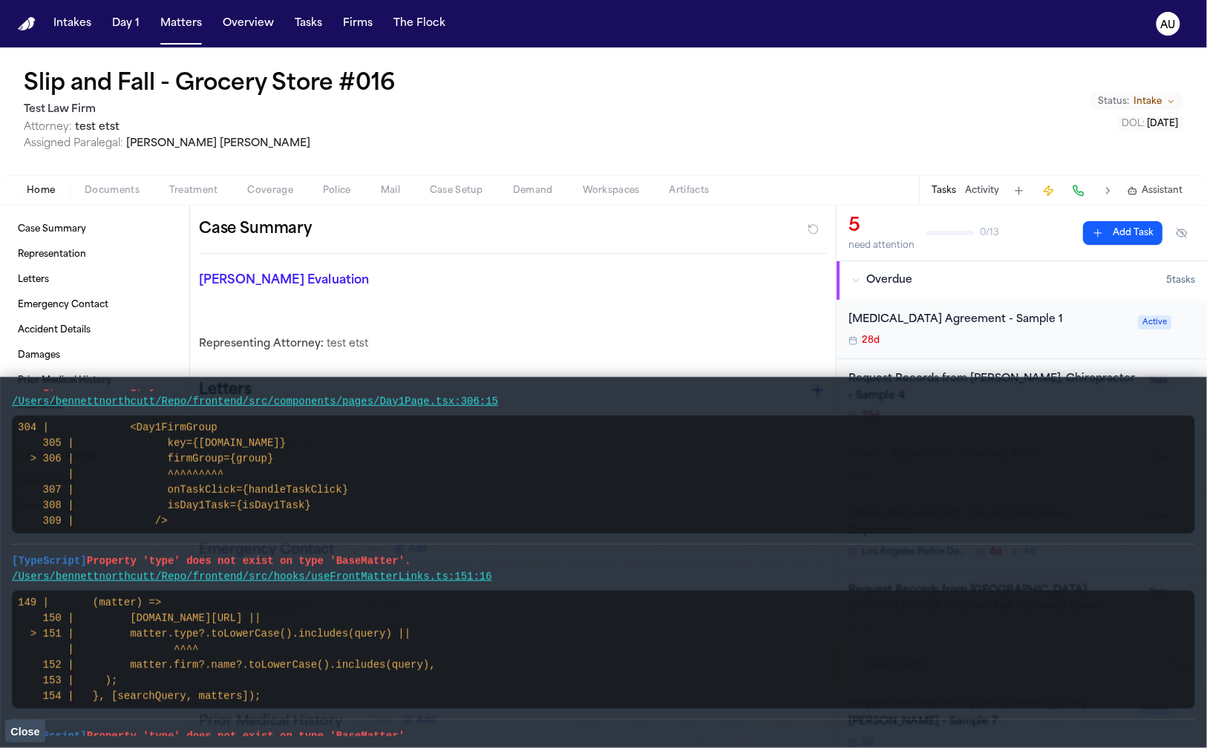
scroll to position [2528, 0]
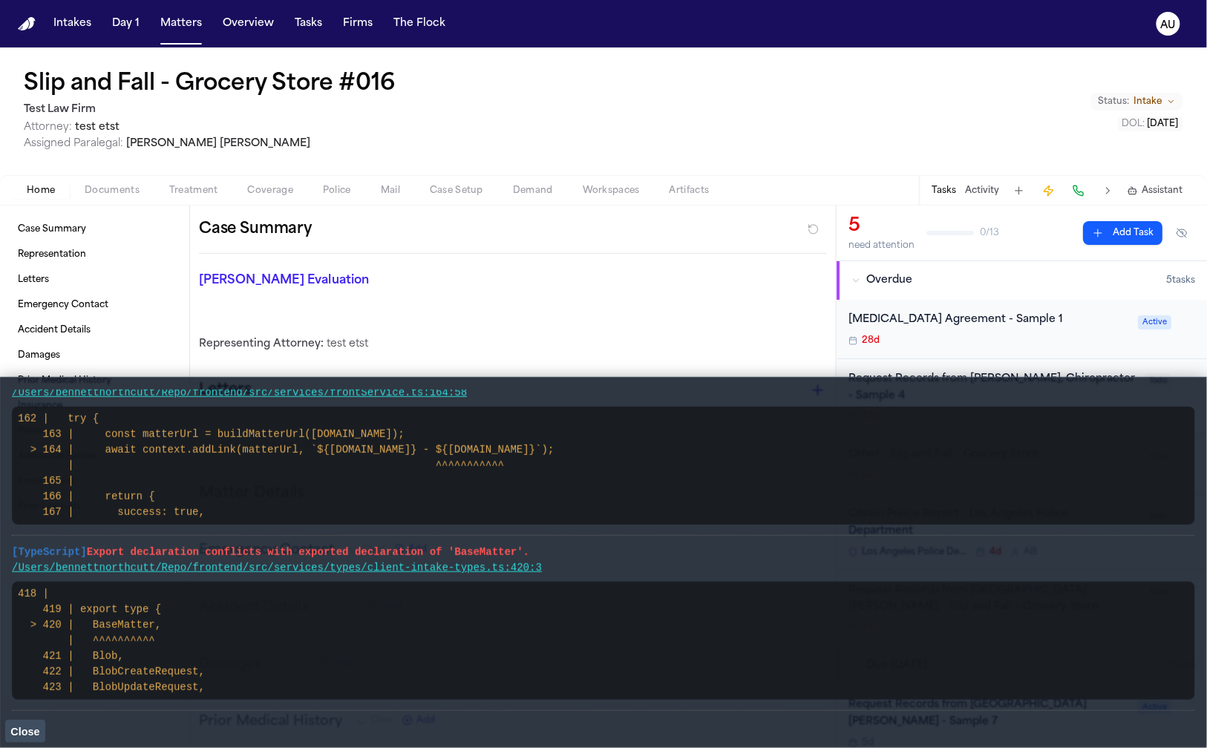
drag, startPoint x: 8, startPoint y: 403, endPoint x: 342, endPoint y: 700, distance: 446.8
click at [342, 700] on main "[TypeScript] 'matter.firm' is possibly 'undefined'. /Users/bennettnorthcutt/Rep…" at bounding box center [603, 562] width 1207 height 371
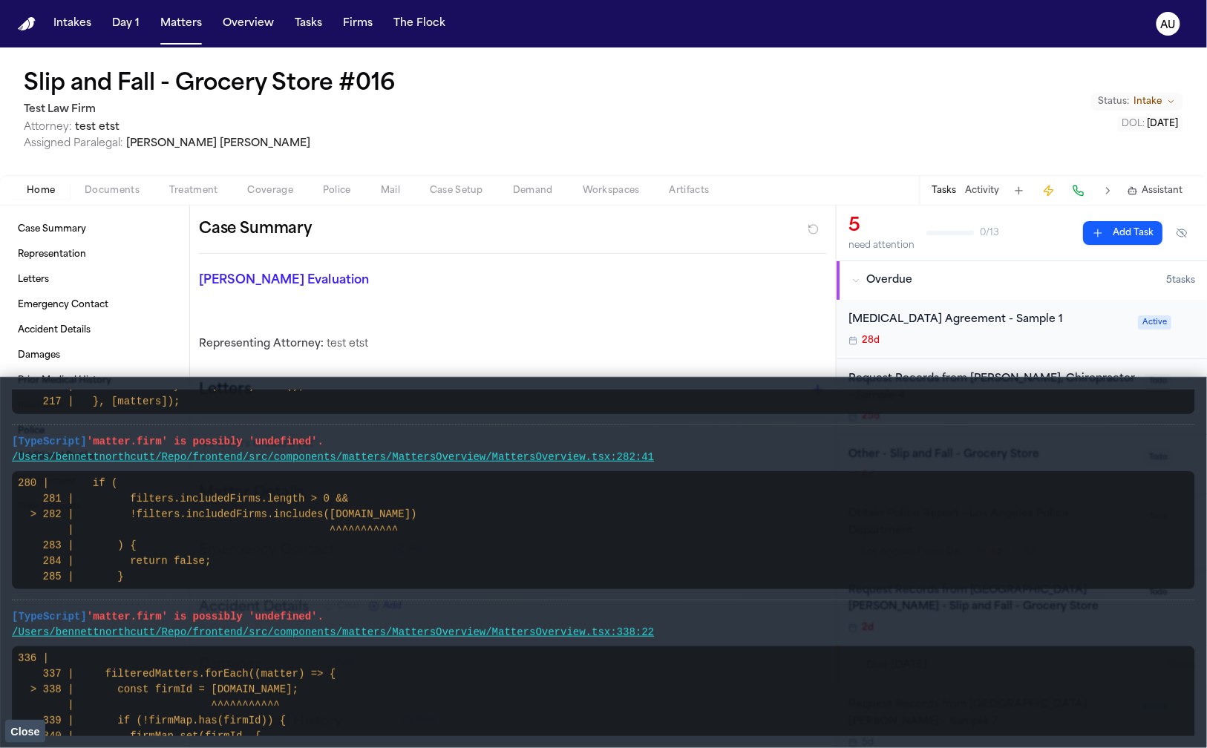
scroll to position [0, 0]
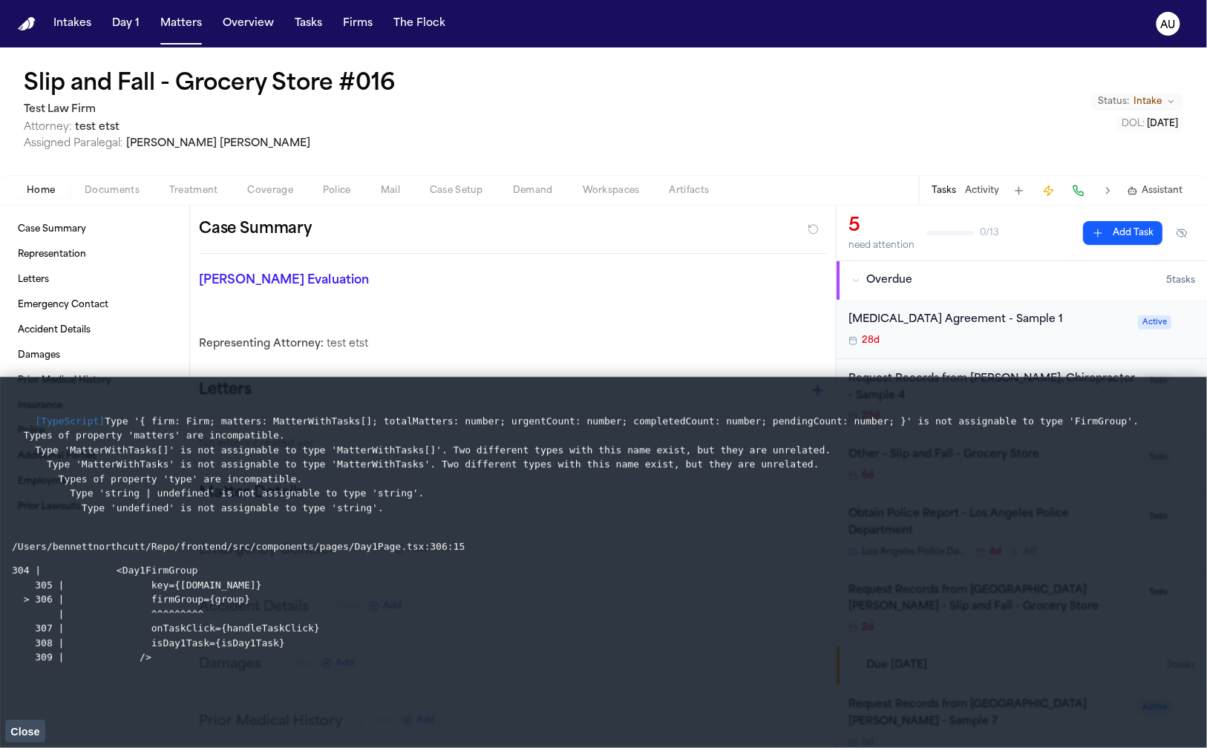
drag, startPoint x: 299, startPoint y: 693, endPoint x: 0, endPoint y: 398, distance: 420.3
click at [0, 398] on main "[TypeScript] Type '{ firm: Firm; matters: MatterWithTasks[]; totalMatters: numb…" at bounding box center [603, 562] width 1207 height 371
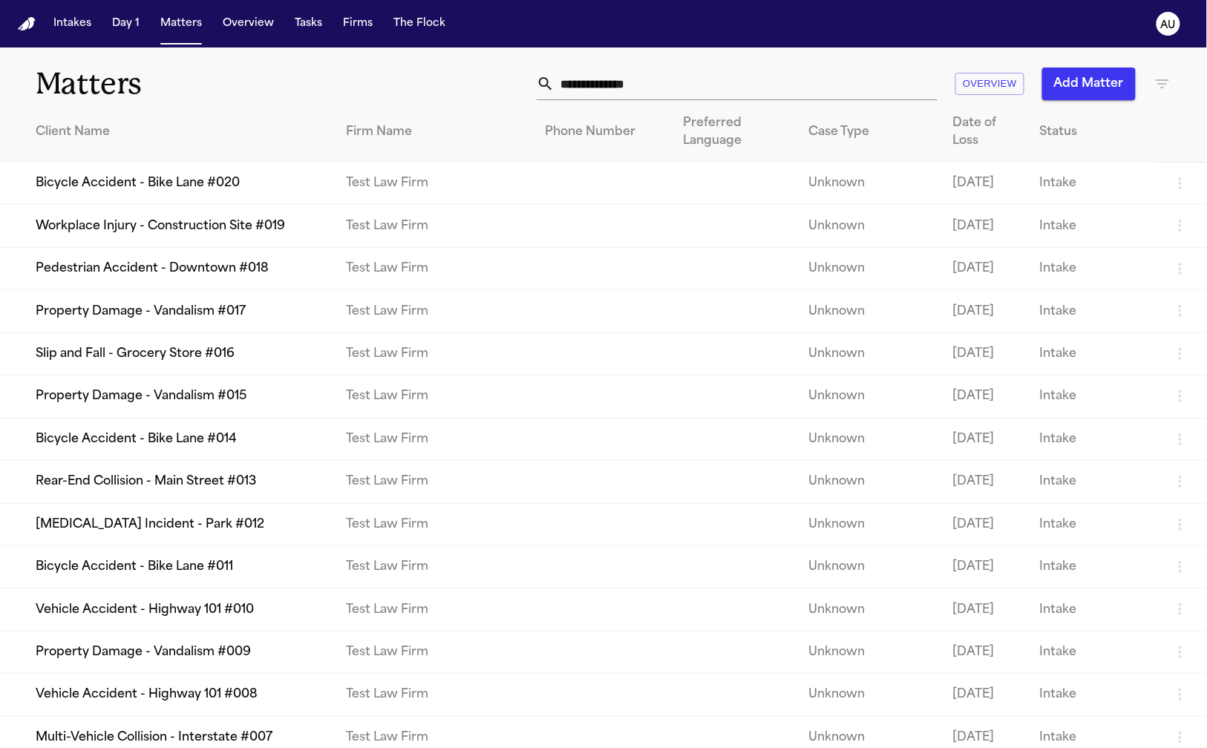
click at [220, 203] on td "Bicycle Accident - Bike Lane #020" at bounding box center [167, 184] width 334 height 42
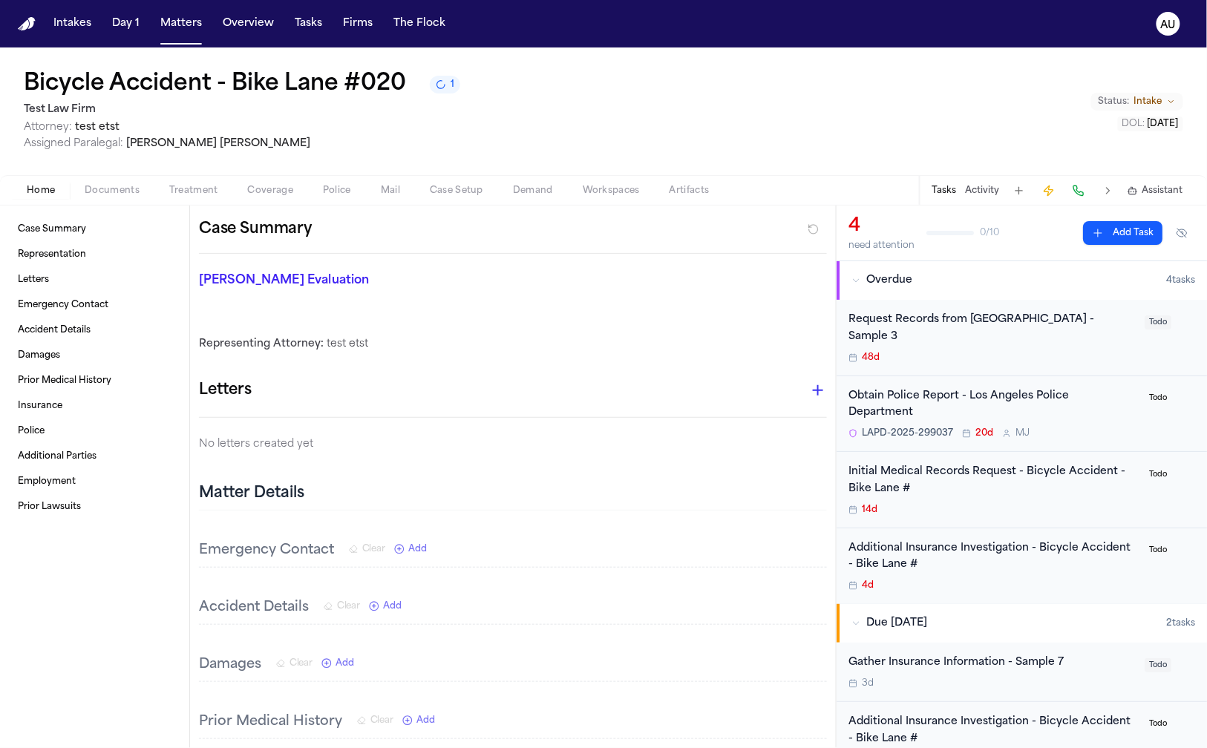
click at [163, 76] on h1 "Bicycle Accident - Bike Lane #020" at bounding box center [215, 84] width 382 height 27
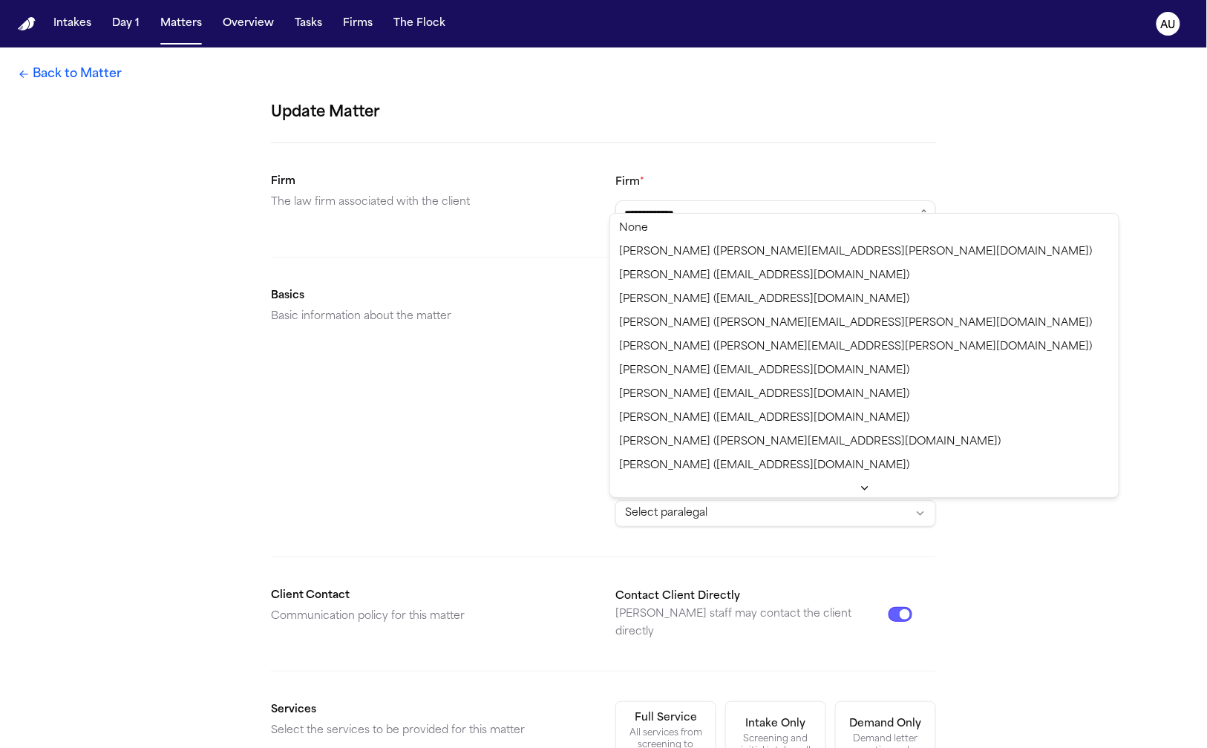
click at [799, 513] on html "**********" at bounding box center [603, 374] width 1207 height 748
select select "**********"
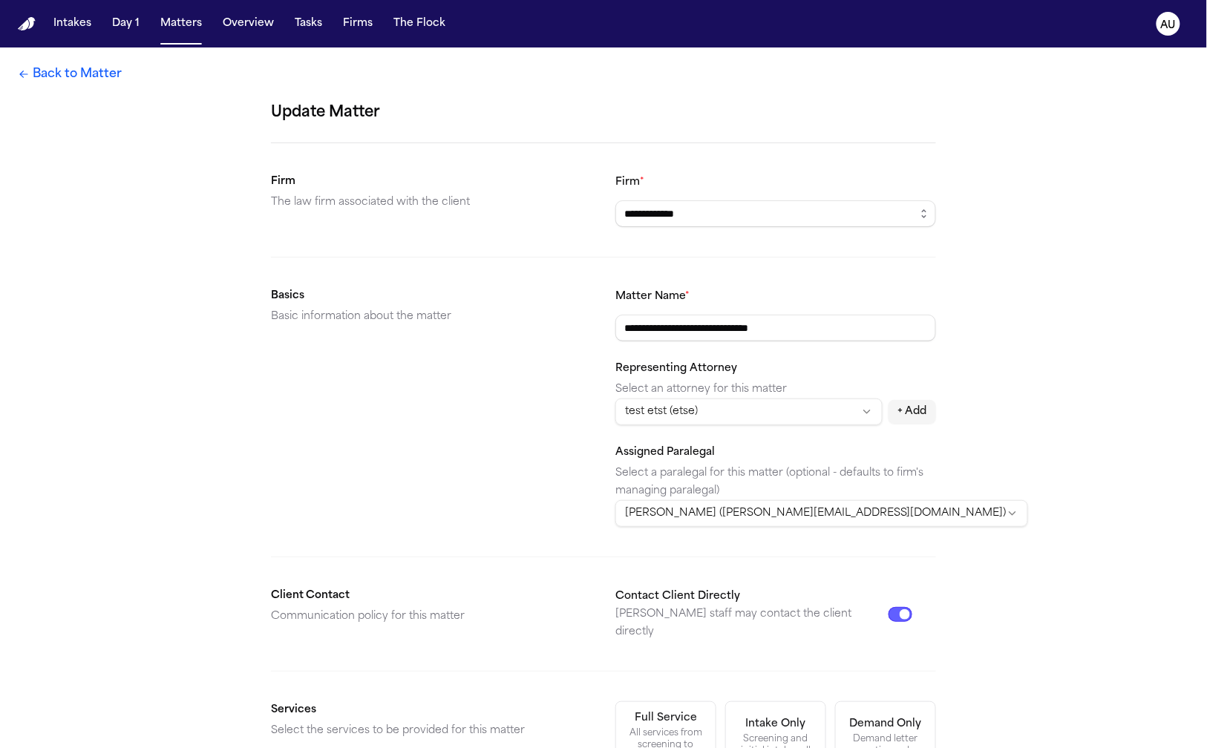
scroll to position [355, 0]
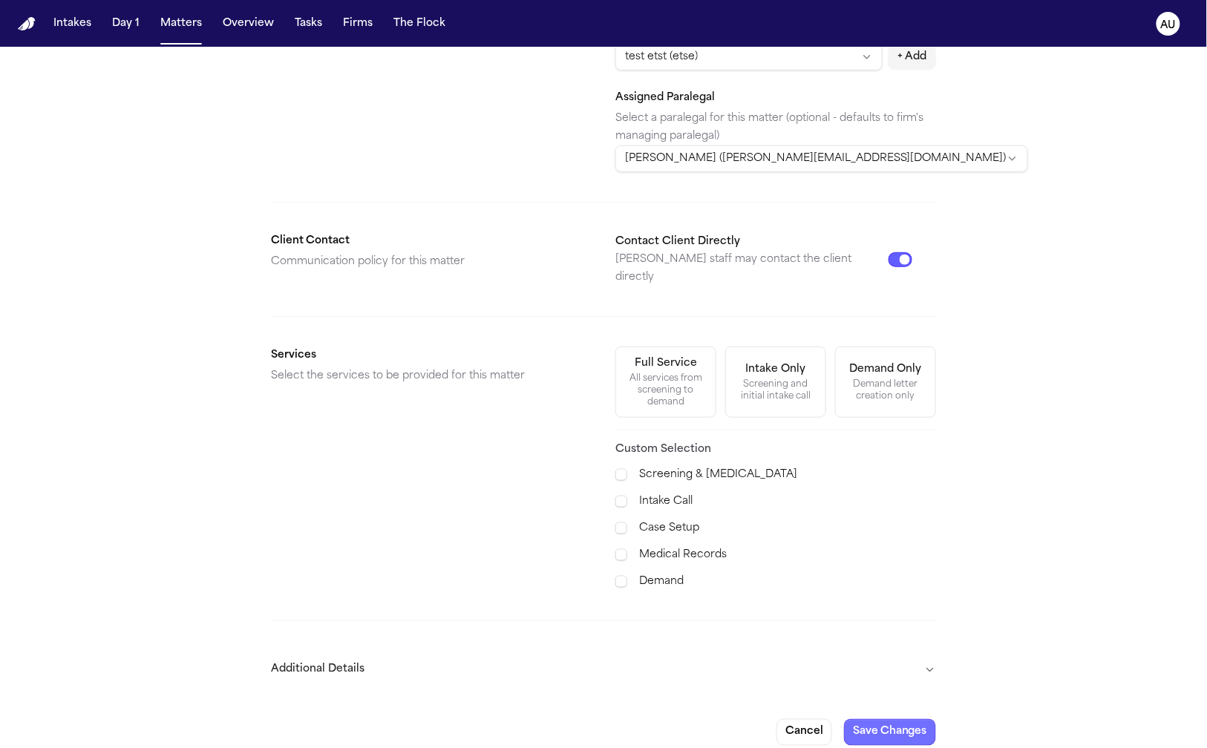
click at [884, 719] on button "Save Changes" at bounding box center [890, 732] width 92 height 27
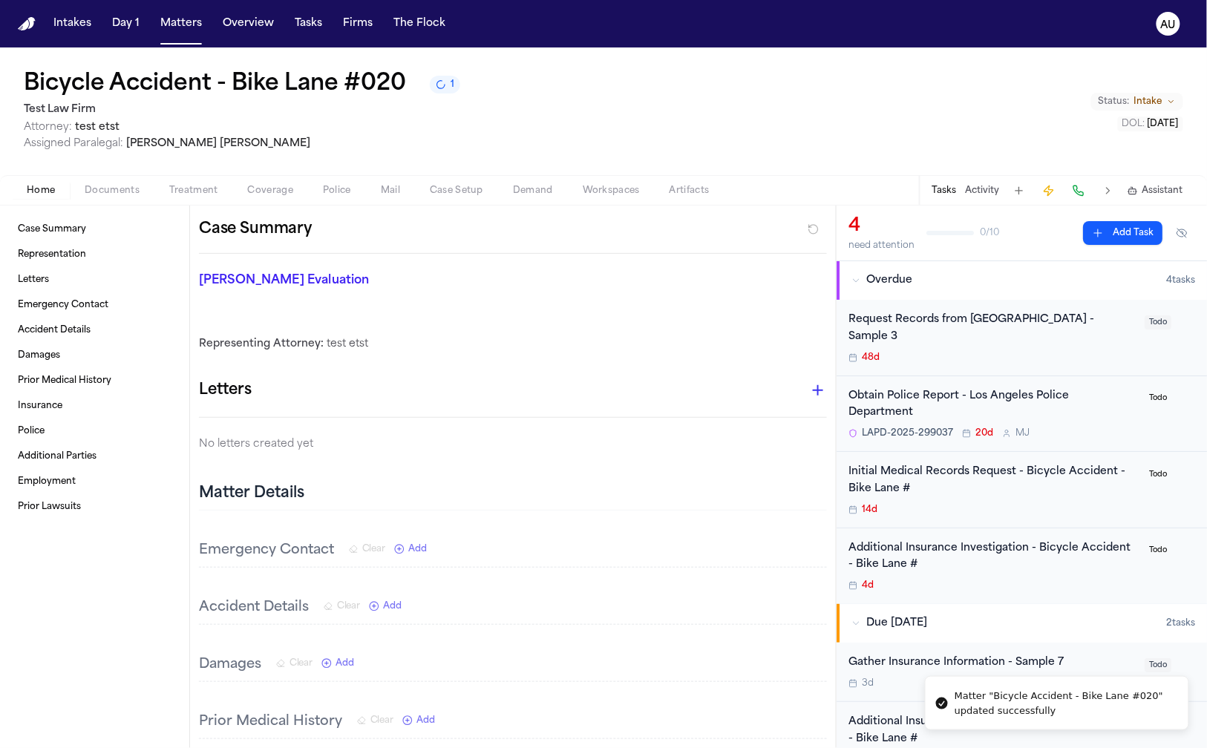
click at [351, 28] on button "Firms" at bounding box center [358, 23] width 42 height 27
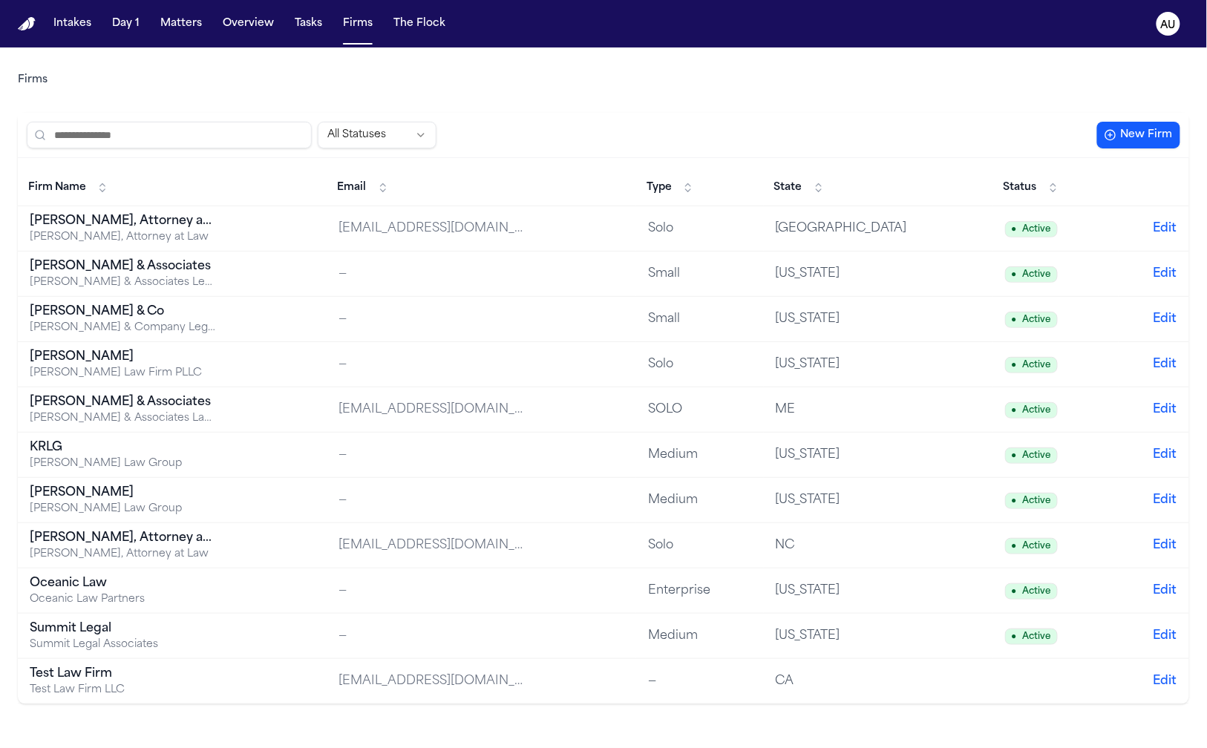
click at [170, 692] on div "Test Law Firm LLC" at bounding box center [123, 690] width 186 height 15
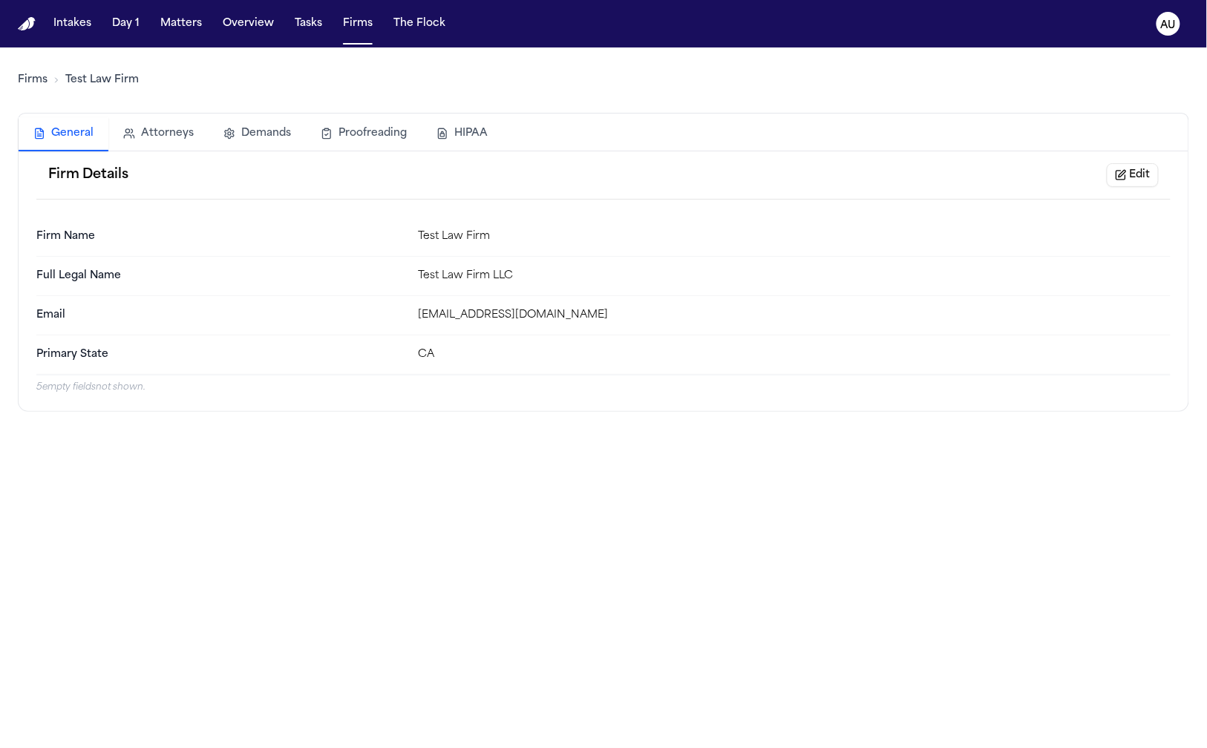
click at [1125, 177] on button "Edit" at bounding box center [1132, 175] width 52 height 24
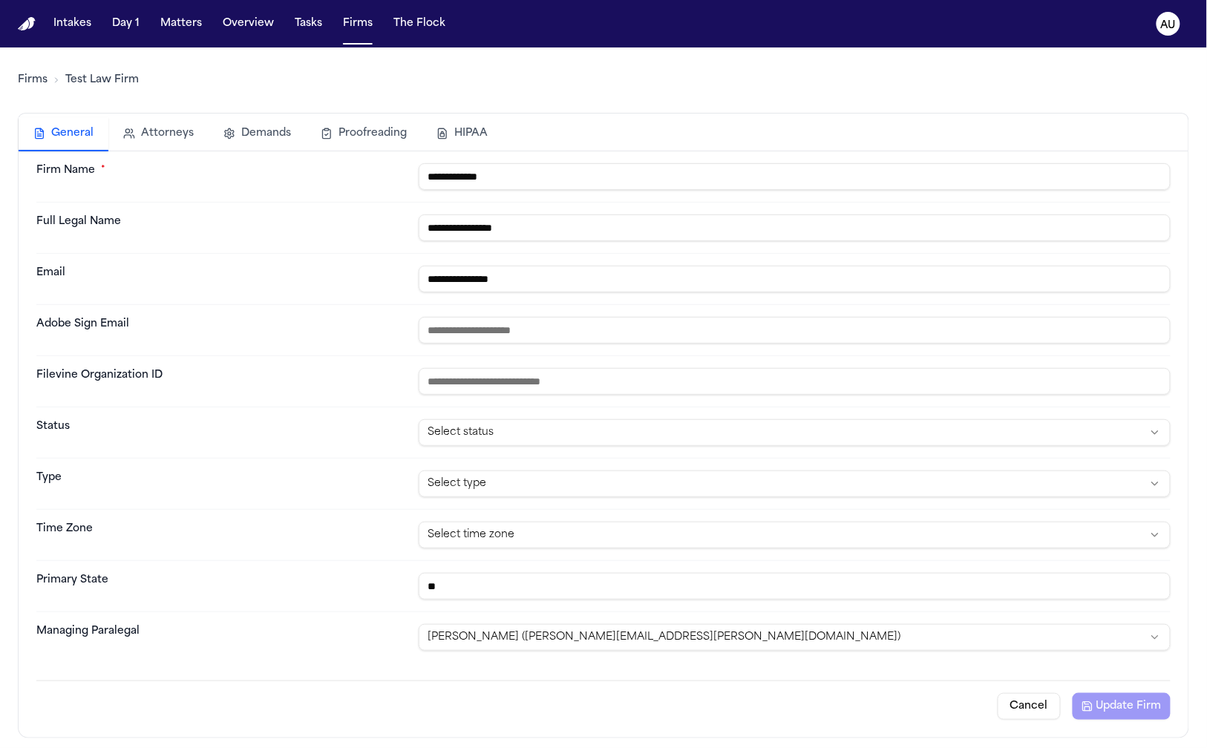
click at [492, 646] on html "**********" at bounding box center [603, 374] width 1207 height 748
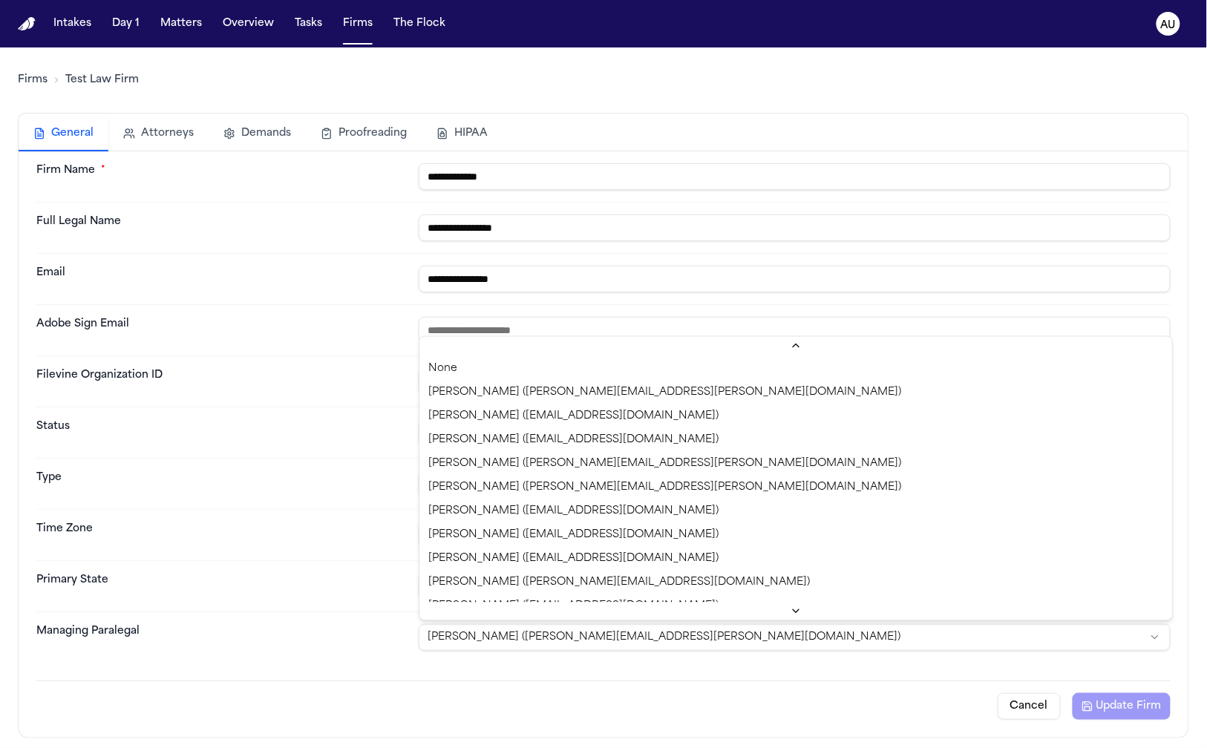
scroll to position [39, 0]
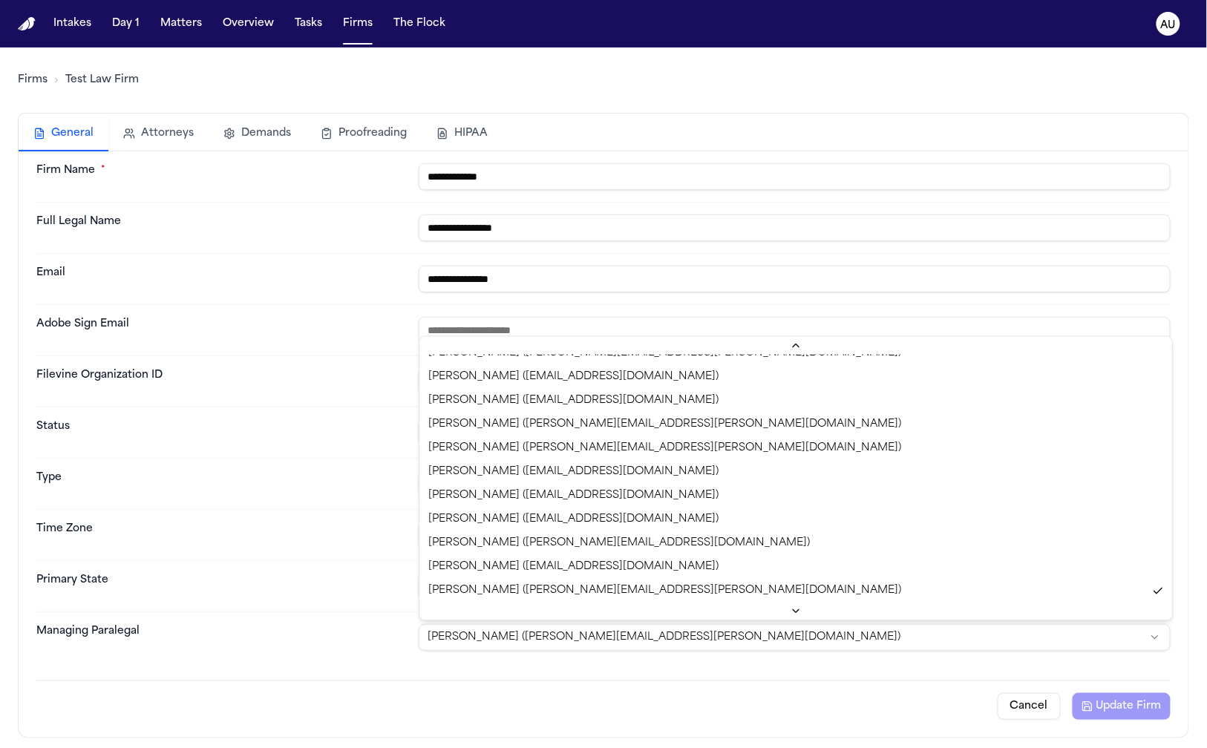
select select "**********"
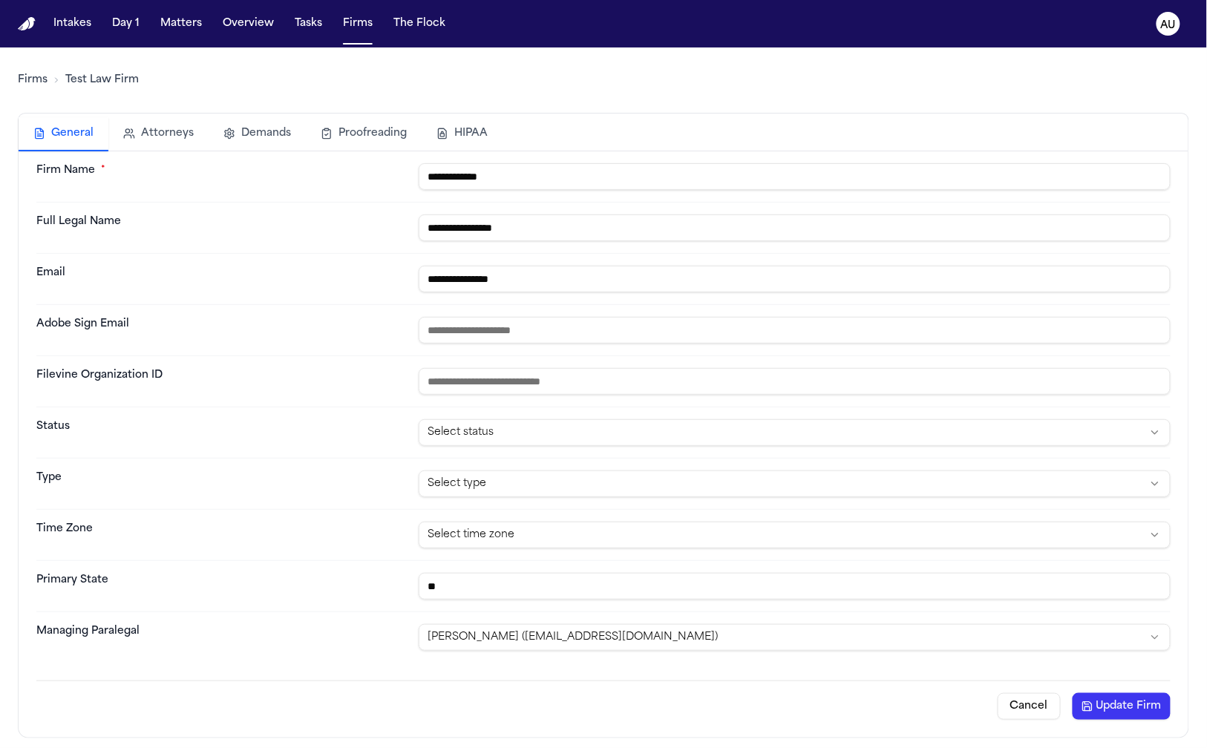
click at [1109, 704] on button "Update Firm" at bounding box center [1121, 706] width 98 height 27
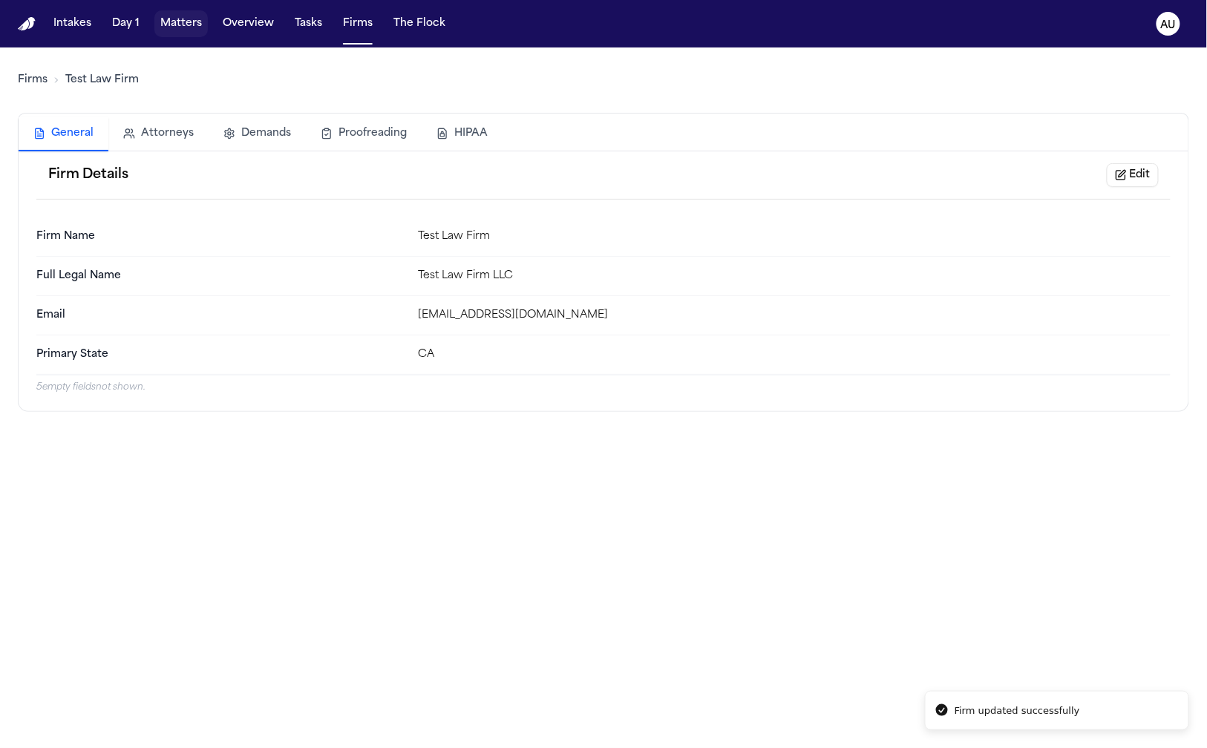
click at [163, 31] on button "Matters" at bounding box center [180, 23] width 53 height 27
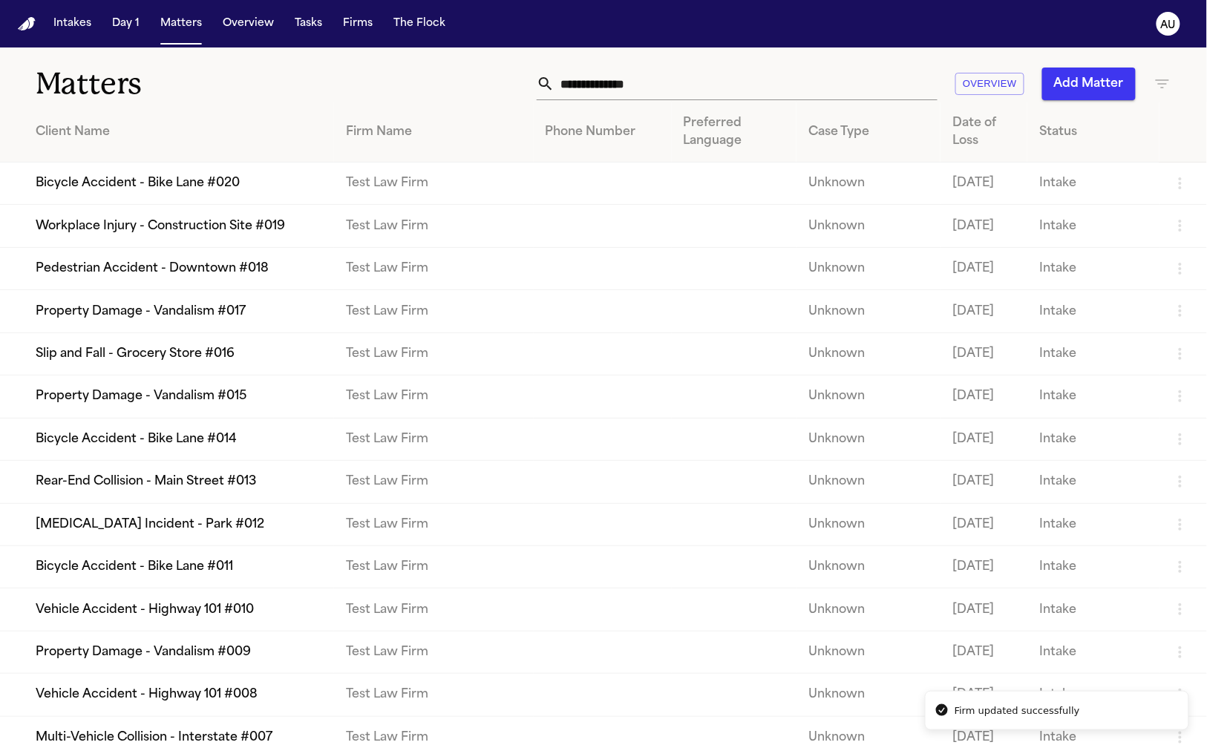
click at [193, 375] on td "Slip and Fall - Grocery Store #016" at bounding box center [167, 353] width 334 height 42
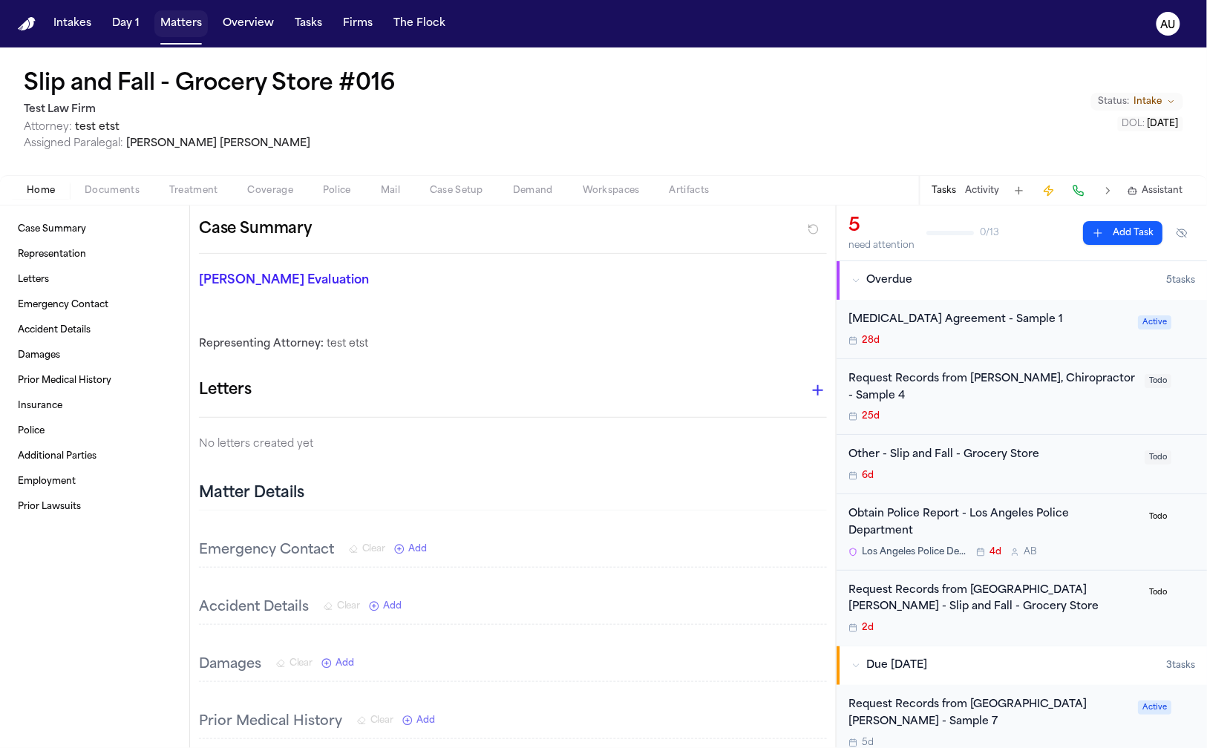
click at [165, 27] on button "Matters" at bounding box center [180, 23] width 53 height 27
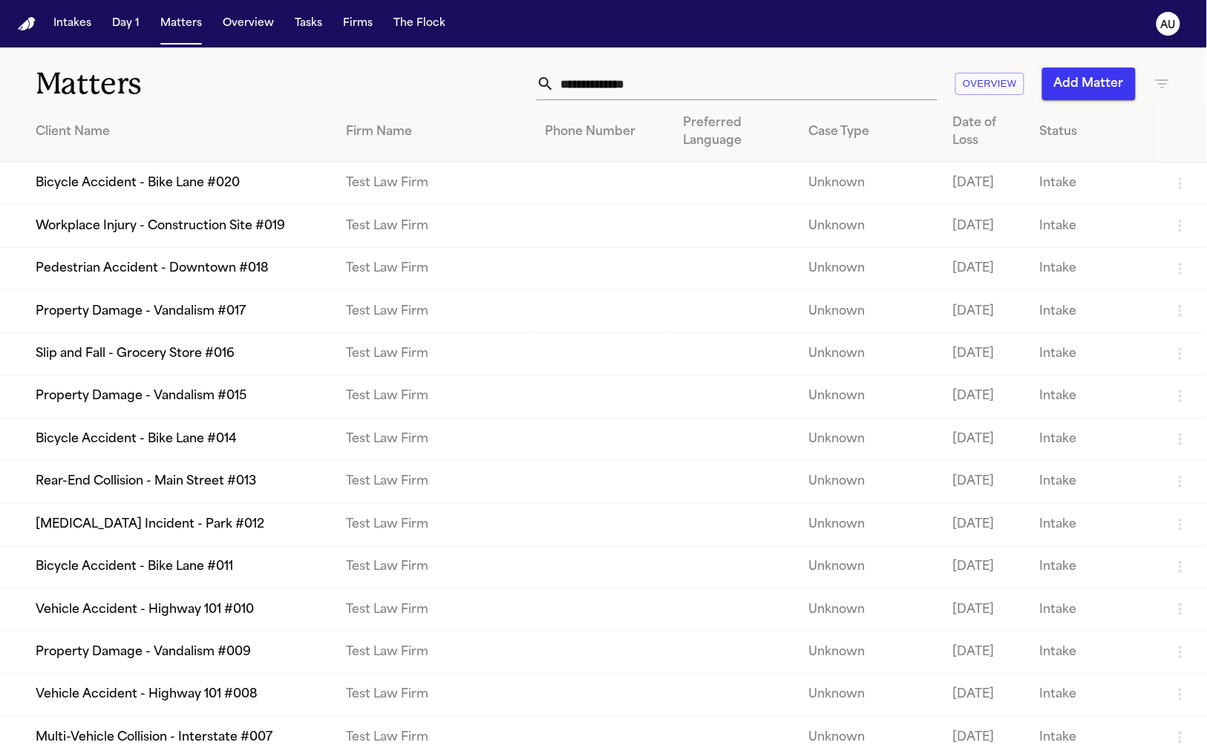
click at [197, 289] on td "Pedestrian Accident - Downtown #018" at bounding box center [167, 268] width 334 height 42
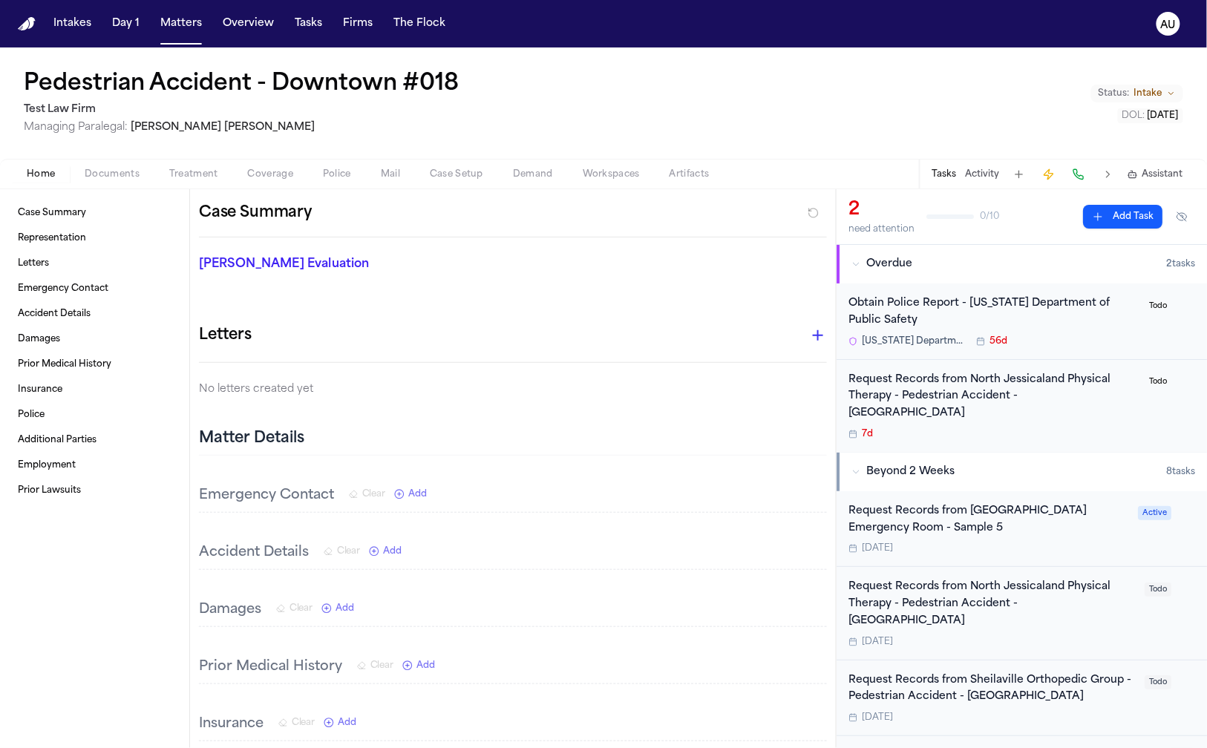
click at [145, 127] on span "Laura Jackson" at bounding box center [223, 127] width 184 height 11
click at [164, 88] on h1 "Pedestrian Accident - Downtown #018" at bounding box center [241, 84] width 435 height 27
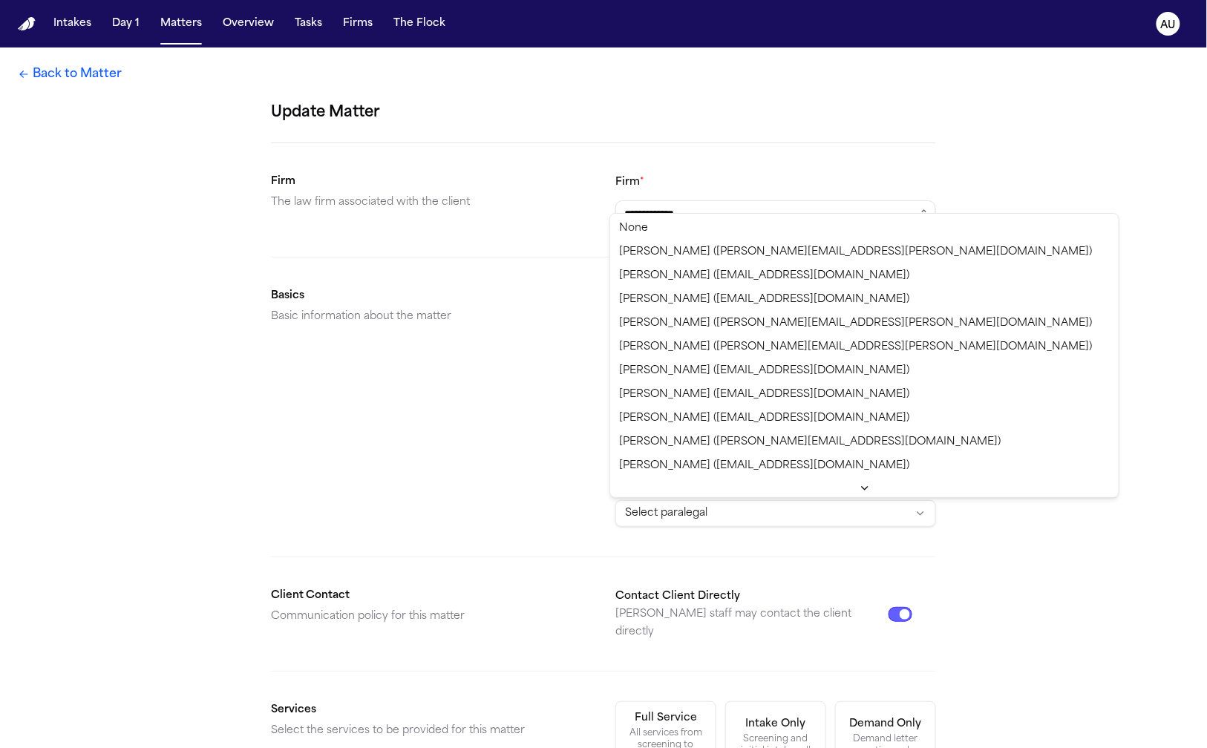
click at [660, 502] on html "**********" at bounding box center [603, 374] width 1207 height 748
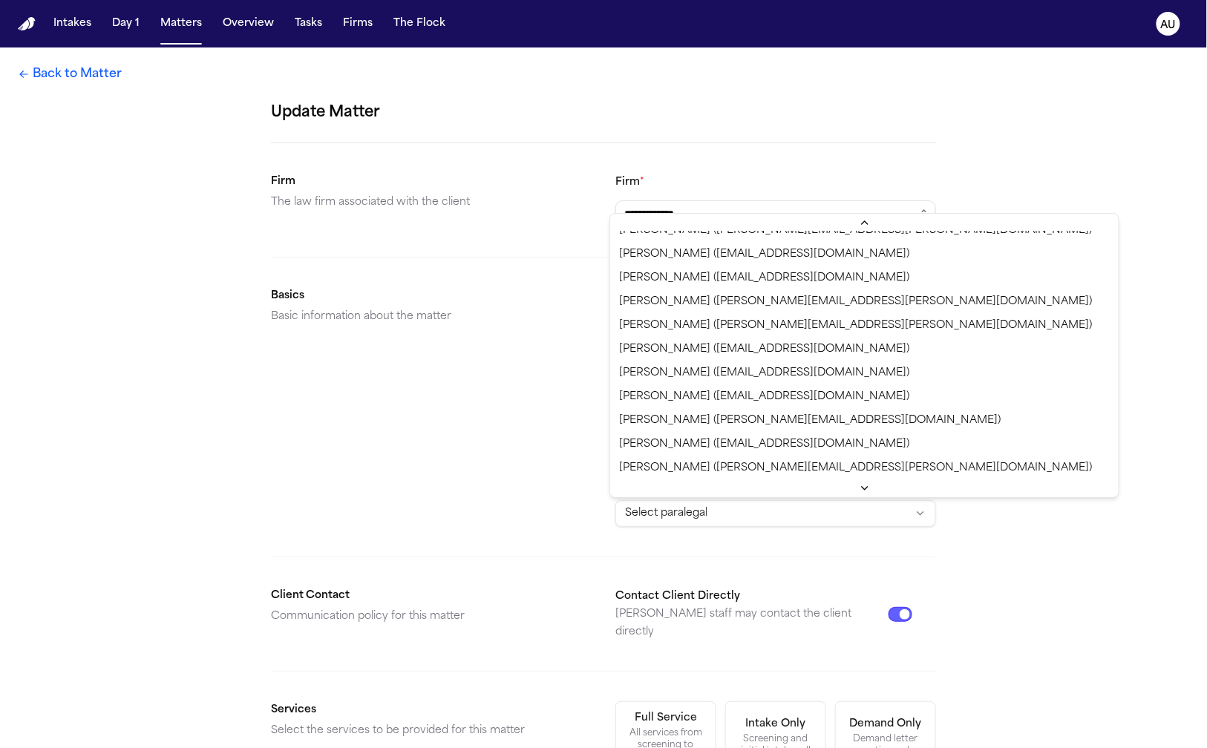
select select "**********"
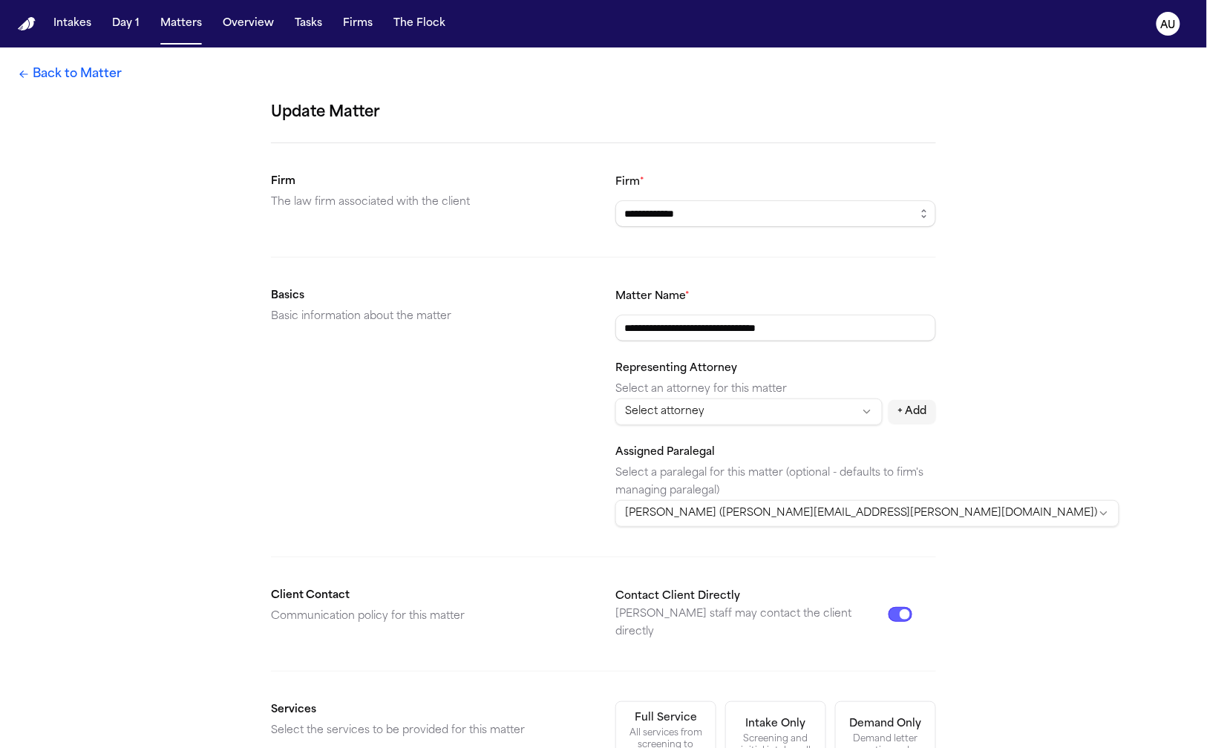
scroll to position [355, 0]
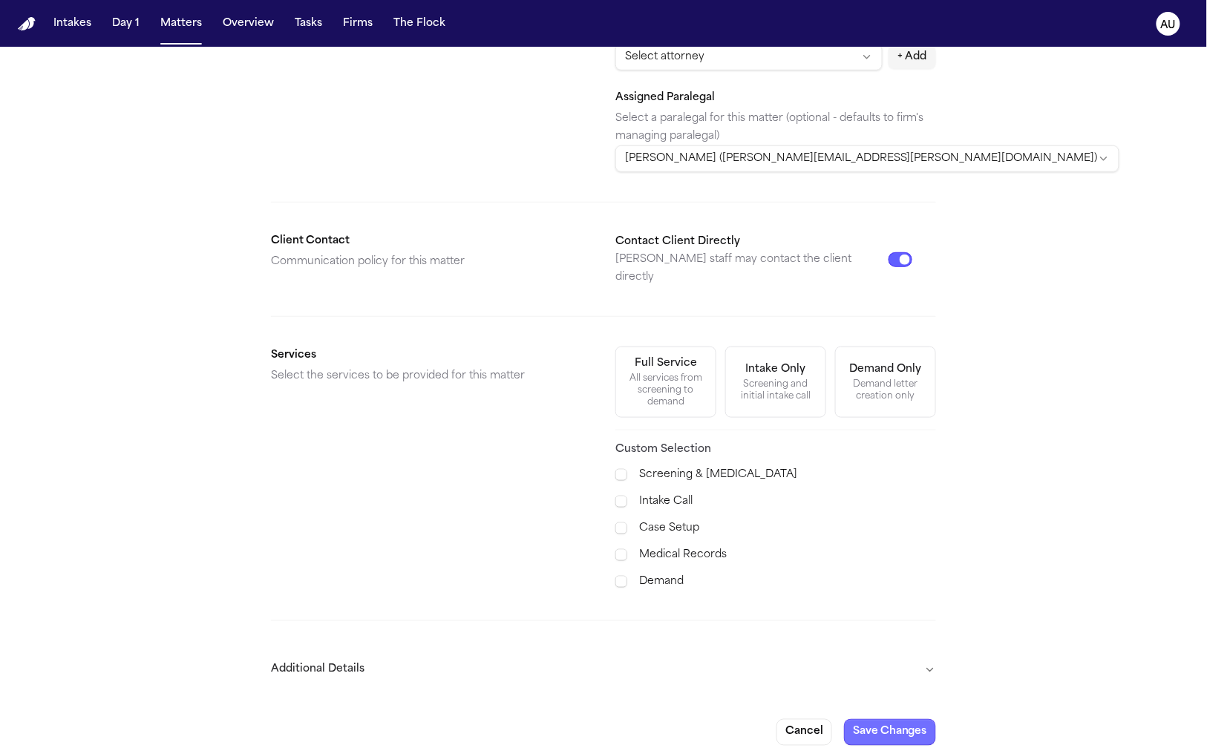
click at [900, 719] on button "Save Changes" at bounding box center [890, 732] width 92 height 27
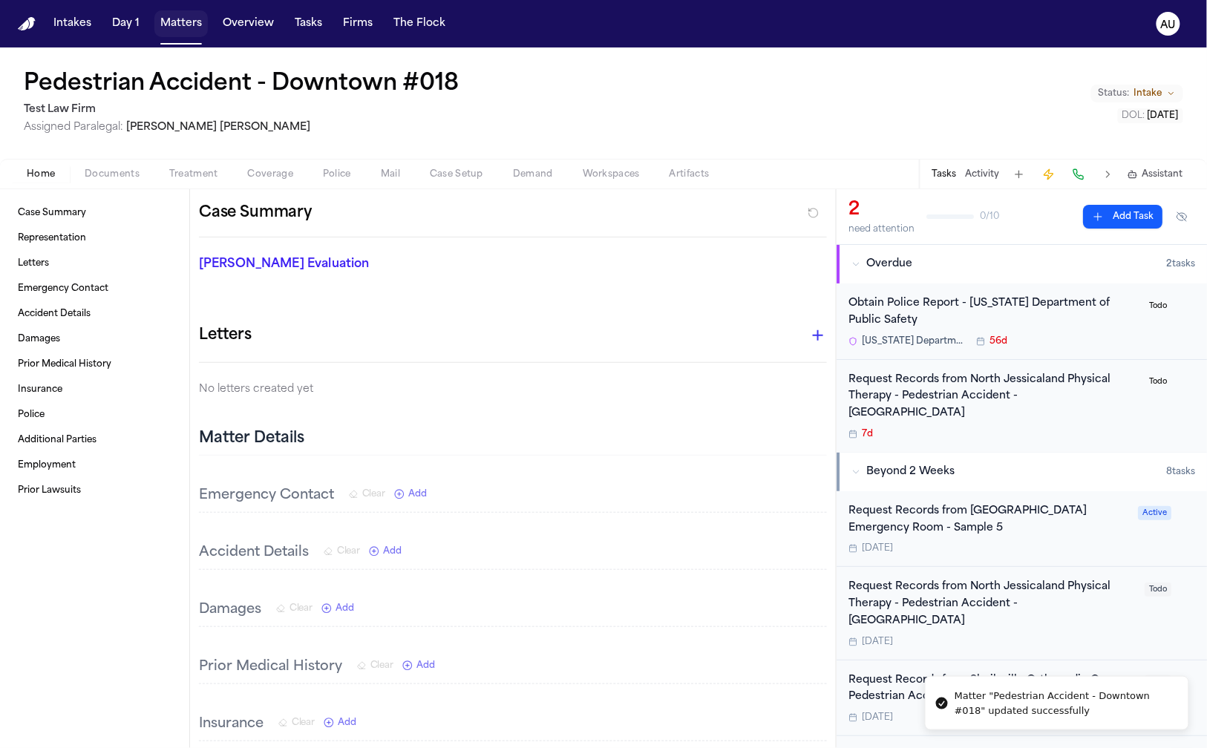
click at [171, 19] on button "Matters" at bounding box center [180, 23] width 53 height 27
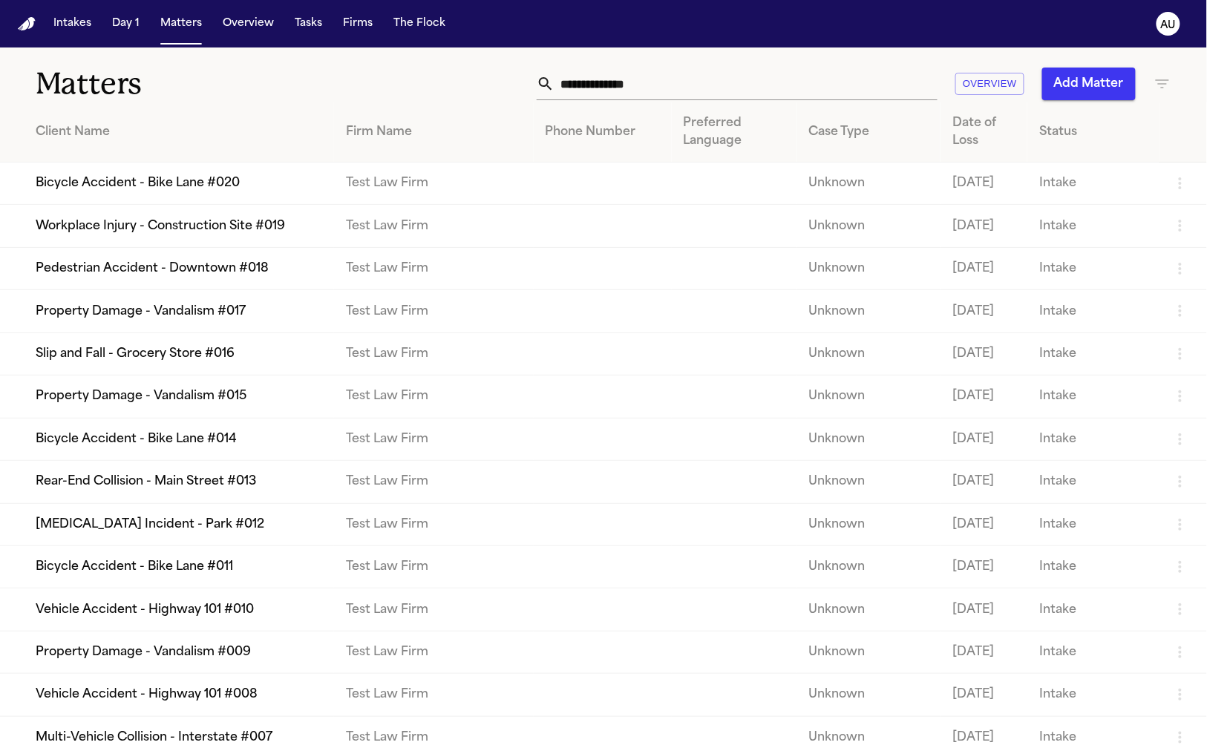
click at [268, 247] on td "Workplace Injury - Construction Site #019" at bounding box center [167, 226] width 334 height 42
click at [218, 332] on td "Property Damage - Vandalism #017" at bounding box center [167, 311] width 334 height 42
click at [185, 418] on td "Property Damage - Vandalism #015" at bounding box center [167, 397] width 334 height 42
click at [178, 460] on td "Bicycle Accident - Bike Lane #014" at bounding box center [167, 439] width 334 height 42
click at [347, 31] on button "Firms" at bounding box center [358, 23] width 42 height 27
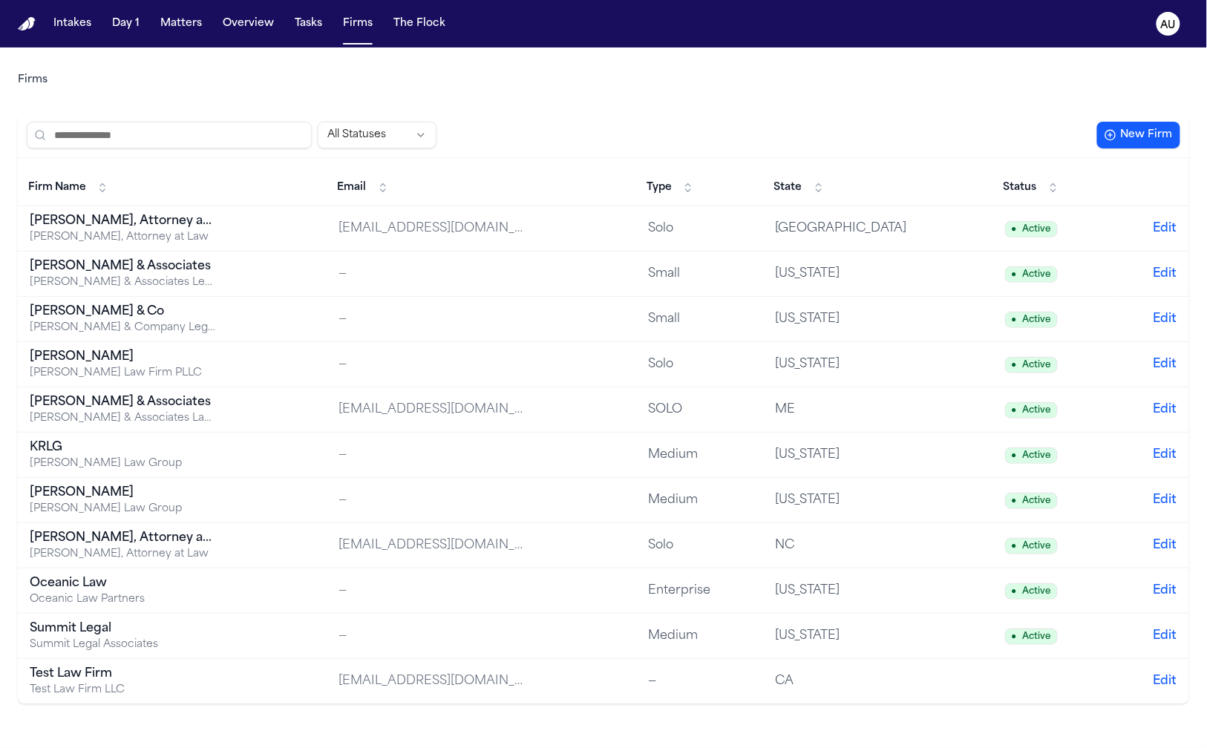
click at [272, 673] on td "Test Law Firm Test Law Firm LLC" at bounding box center [172, 681] width 309 height 45
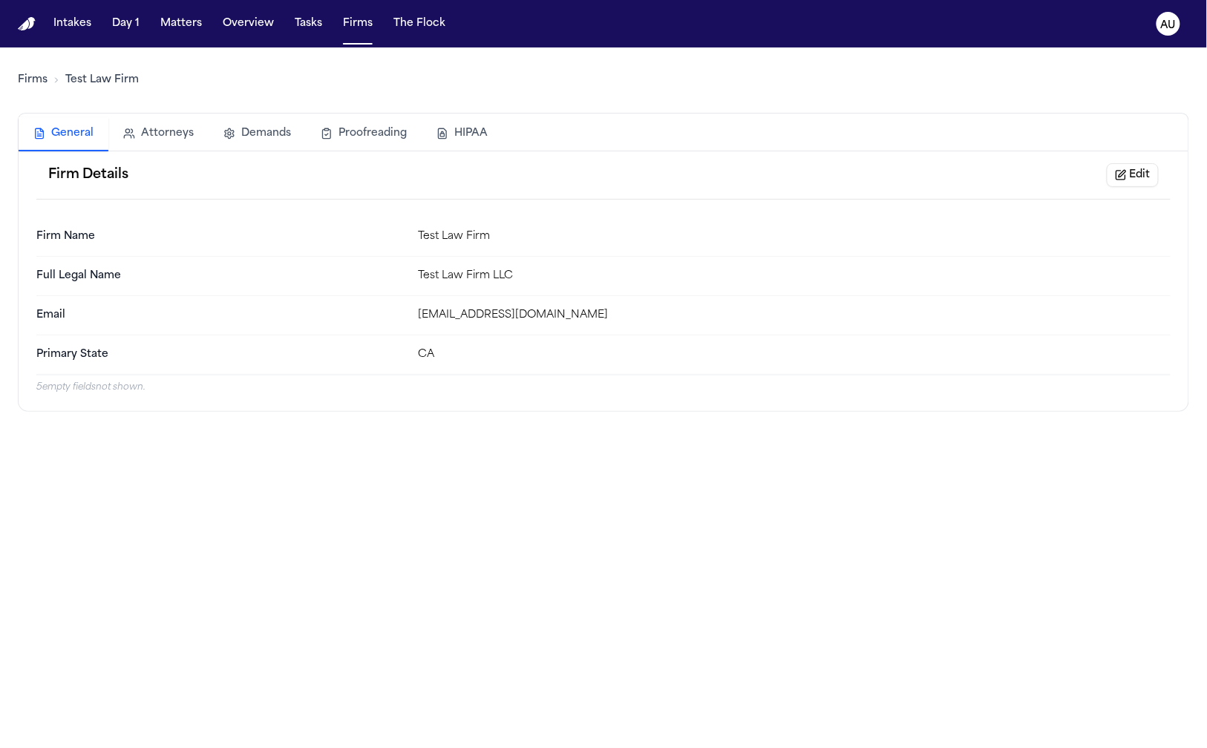
click at [1100, 180] on div "Firm Details Edit" at bounding box center [603, 175] width 1134 height 48
click at [1112, 177] on button "Edit" at bounding box center [1132, 175] width 52 height 24
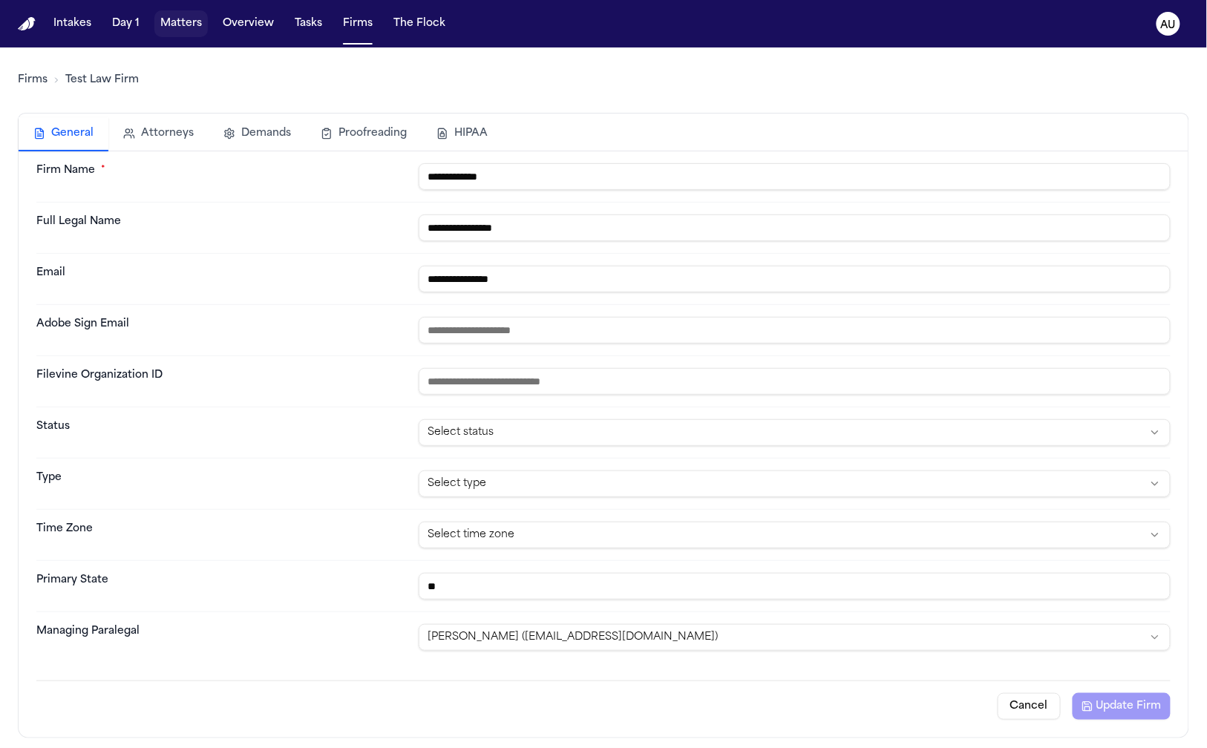
click at [164, 32] on button "Matters" at bounding box center [180, 23] width 53 height 27
